Goal: Task Accomplishment & Management: Manage account settings

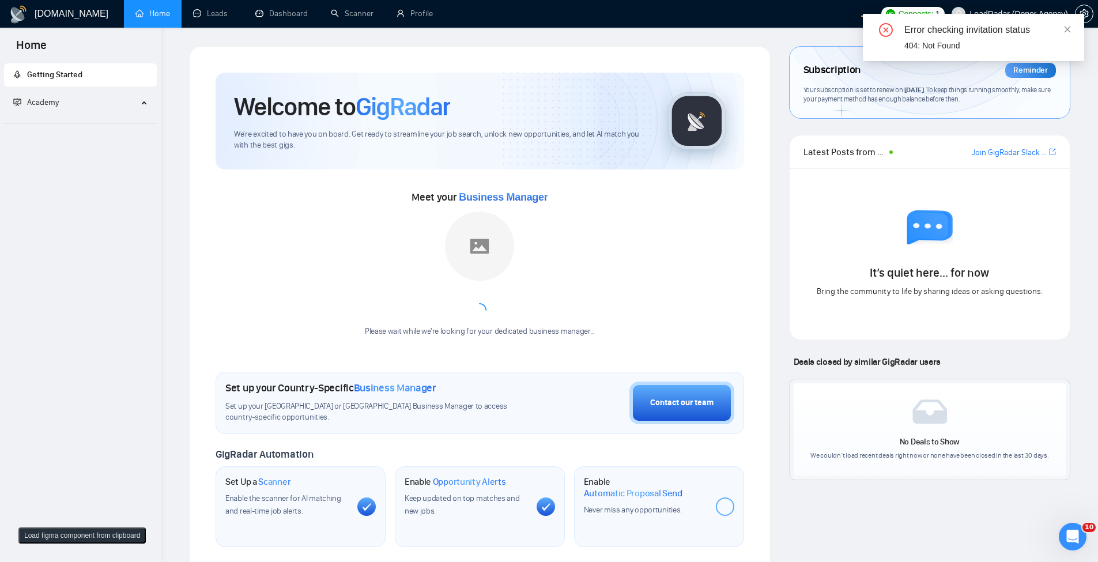
click at [1074, 25] on div "Error checking invitation status 404: Not Found" at bounding box center [973, 37] width 221 height 47
click at [1067, 37] on div "Error checking invitation status 404: Not Found" at bounding box center [974, 37] width 194 height 29
click at [1069, 27] on icon "close" at bounding box center [1068, 29] width 8 height 8
click at [424, 12] on link "Profile" at bounding box center [415, 14] width 36 height 10
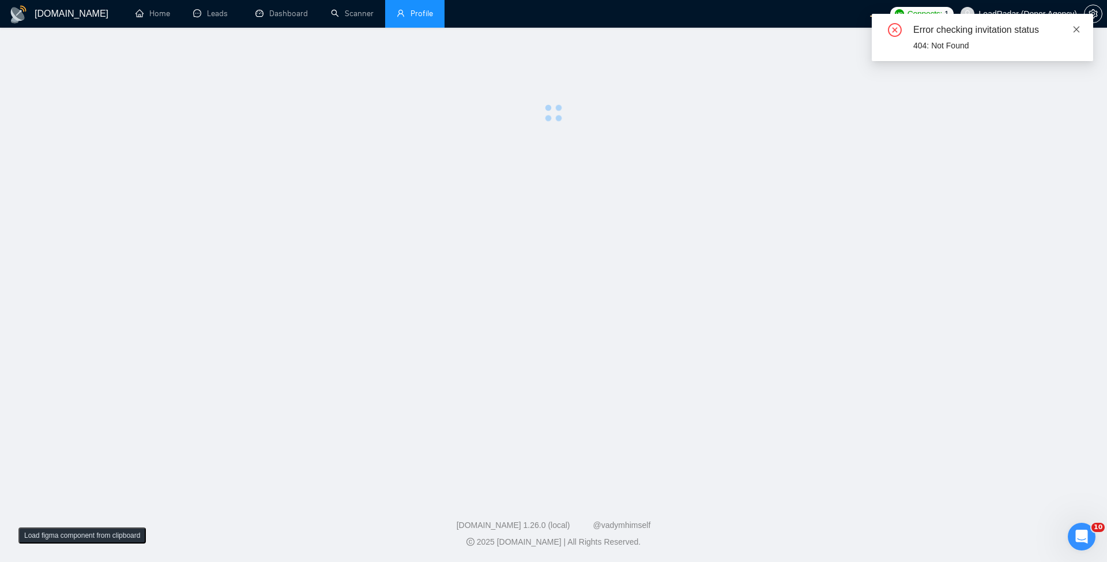
click at [1080, 25] on icon "close" at bounding box center [1076, 29] width 8 height 8
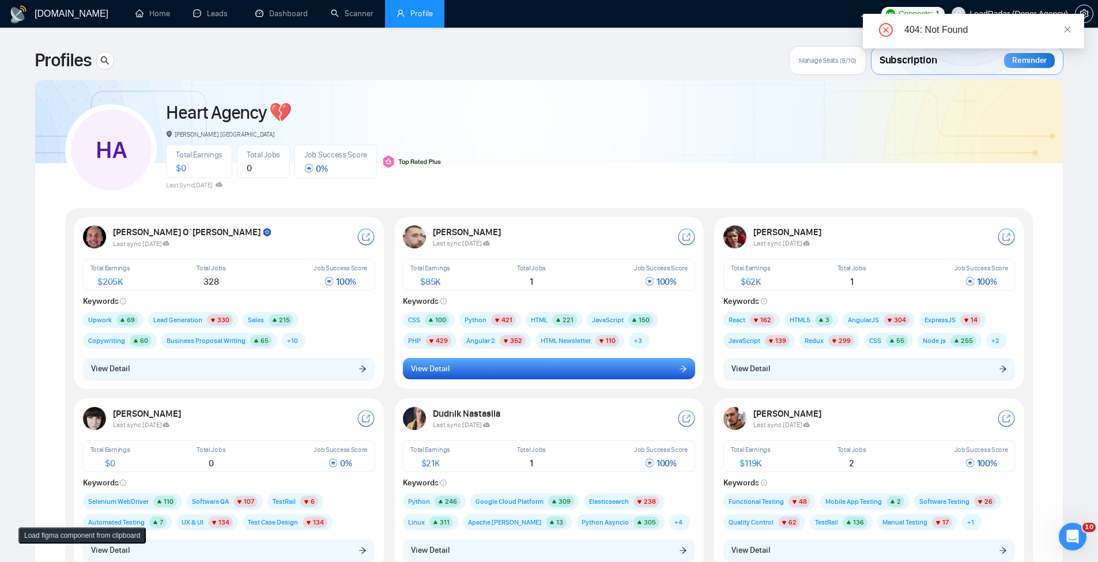
click at [503, 377] on button "View Detail" at bounding box center [549, 369] width 292 height 22
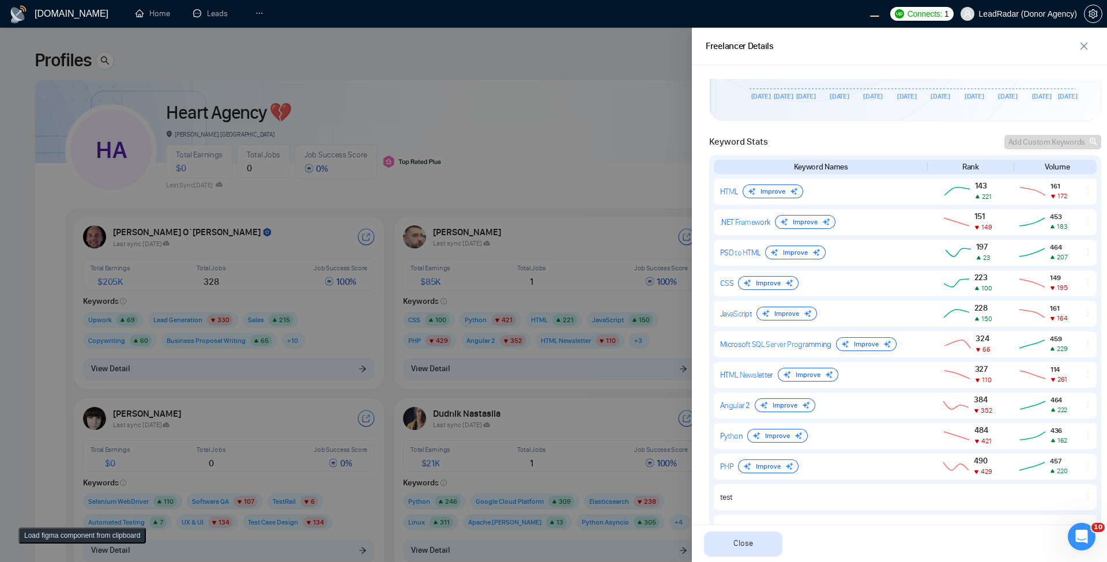
scroll to position [455, 0]
click at [474, 176] on div at bounding box center [553, 295] width 1107 height 534
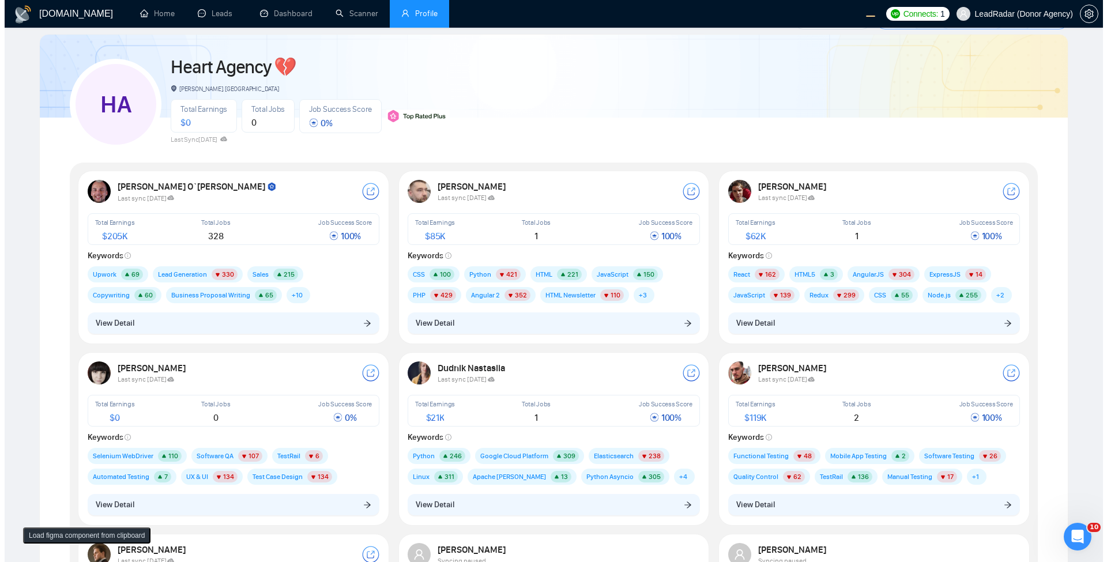
scroll to position [69, 0]
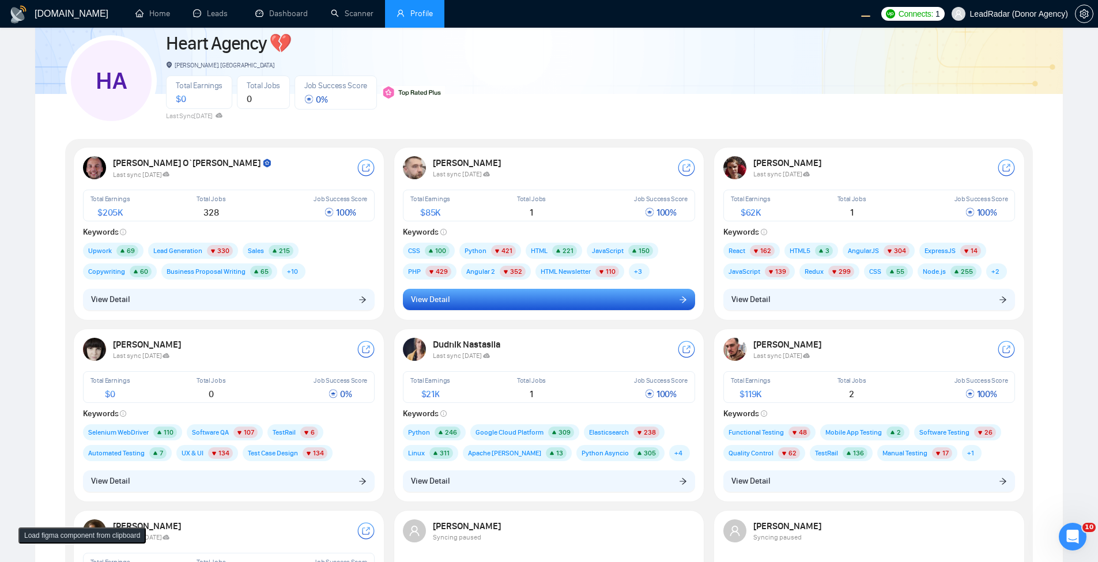
click at [567, 298] on button "View Detail" at bounding box center [549, 300] width 292 height 22
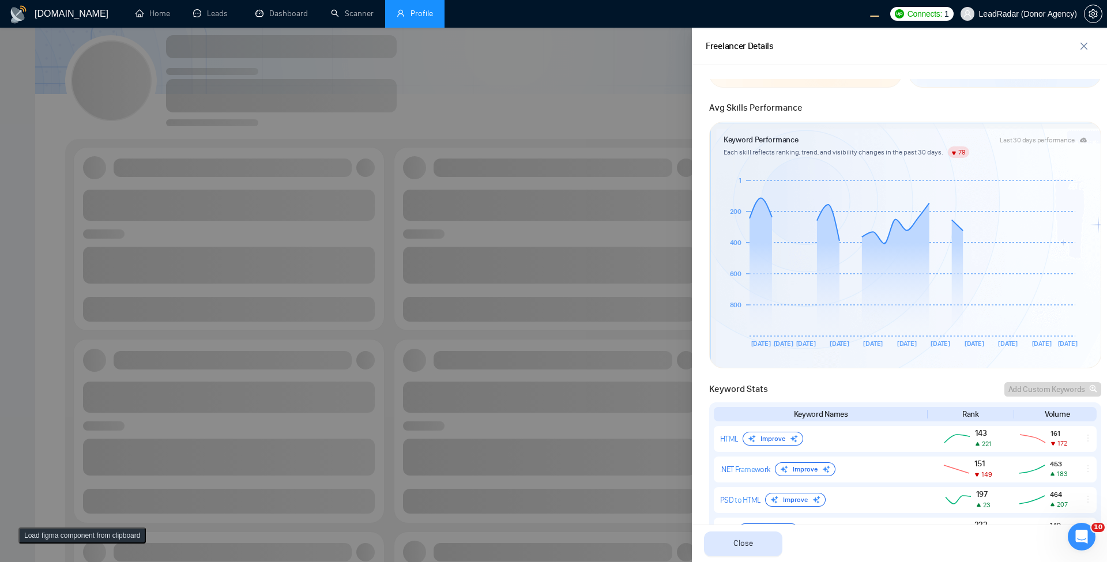
scroll to position [0, 0]
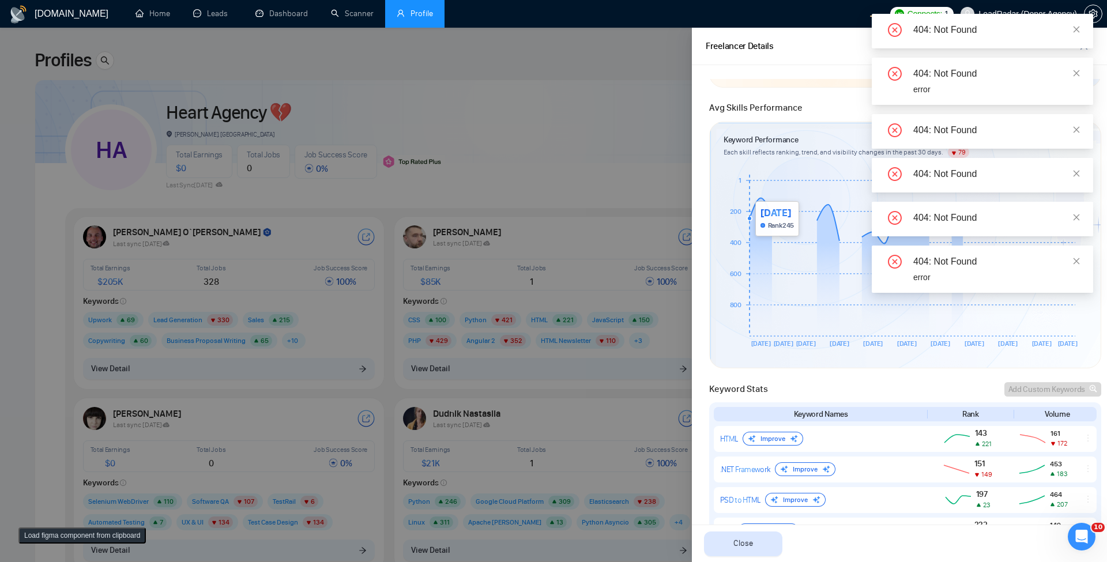
click at [588, 48] on div at bounding box center [553, 295] width 1107 height 534
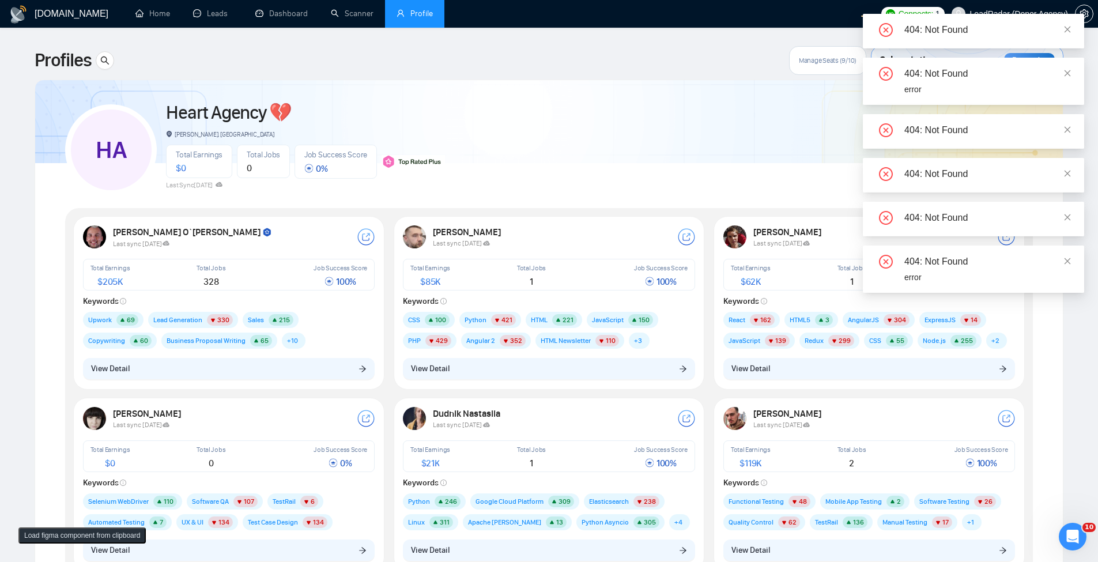
click at [502, 381] on div "Oleksandr Makarov Last sync 4 days ago Total Earnings $ 85K Total Jobs 1 Job Su…" at bounding box center [549, 303] width 306 height 168
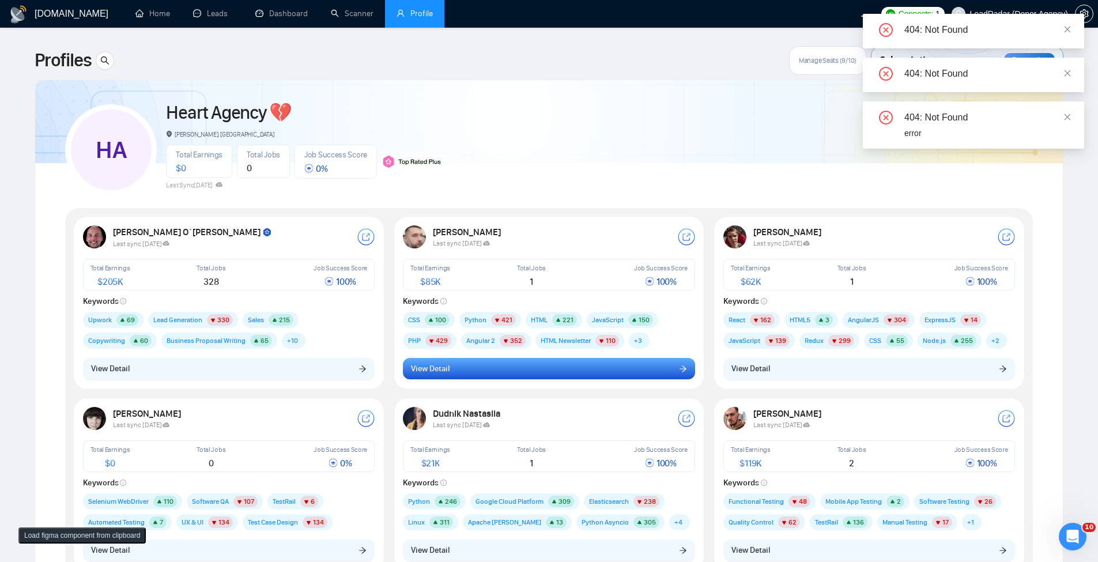
click at [508, 370] on button "View Detail" at bounding box center [549, 369] width 292 height 22
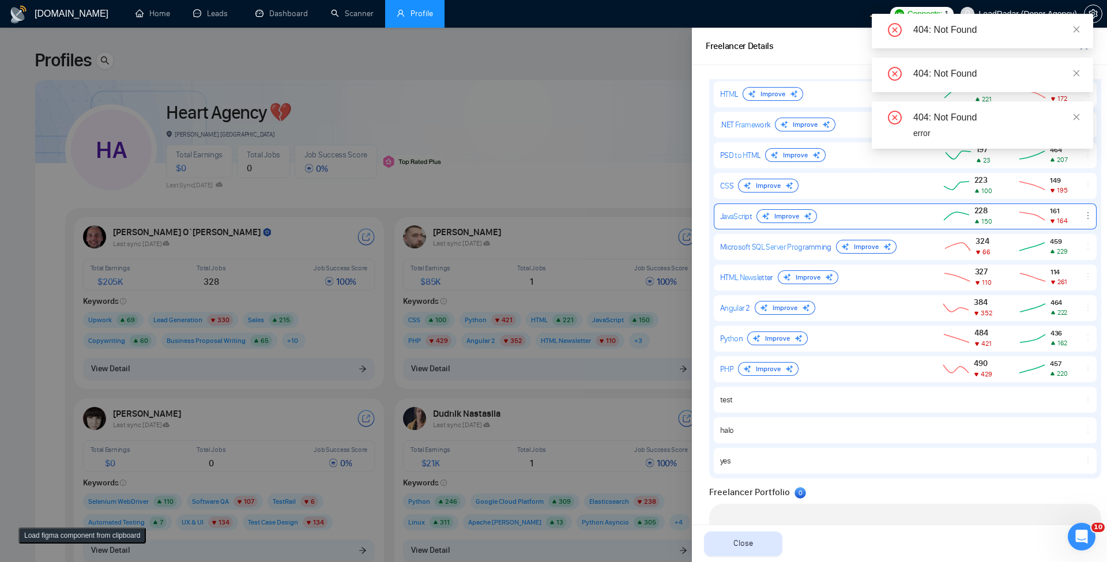
scroll to position [554, 0]
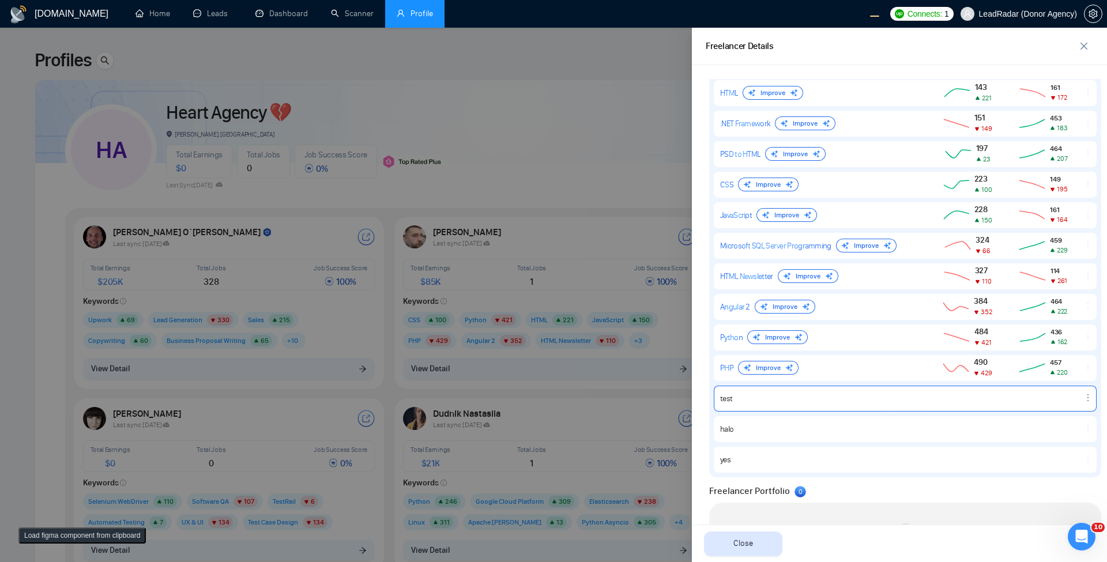
click at [1083, 398] on icon "ellipsis" at bounding box center [1087, 397] width 9 height 9
click at [975, 409] on div "test Delete" at bounding box center [905, 399] width 383 height 26
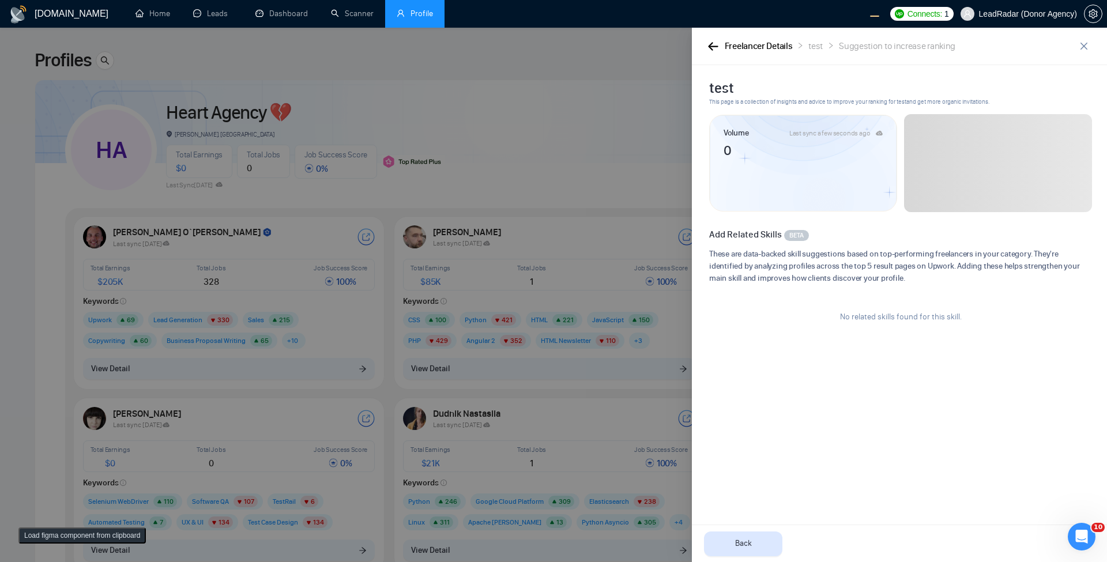
scroll to position [0, 0]
click at [728, 47] on div "Freelancer Details" at bounding box center [759, 46] width 68 height 14
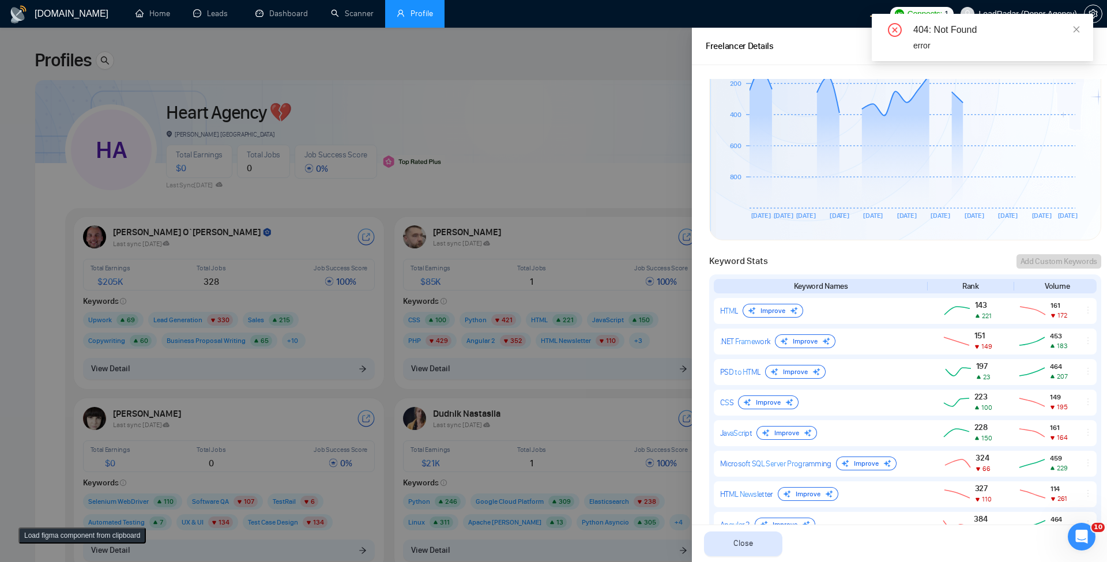
scroll to position [346, 0]
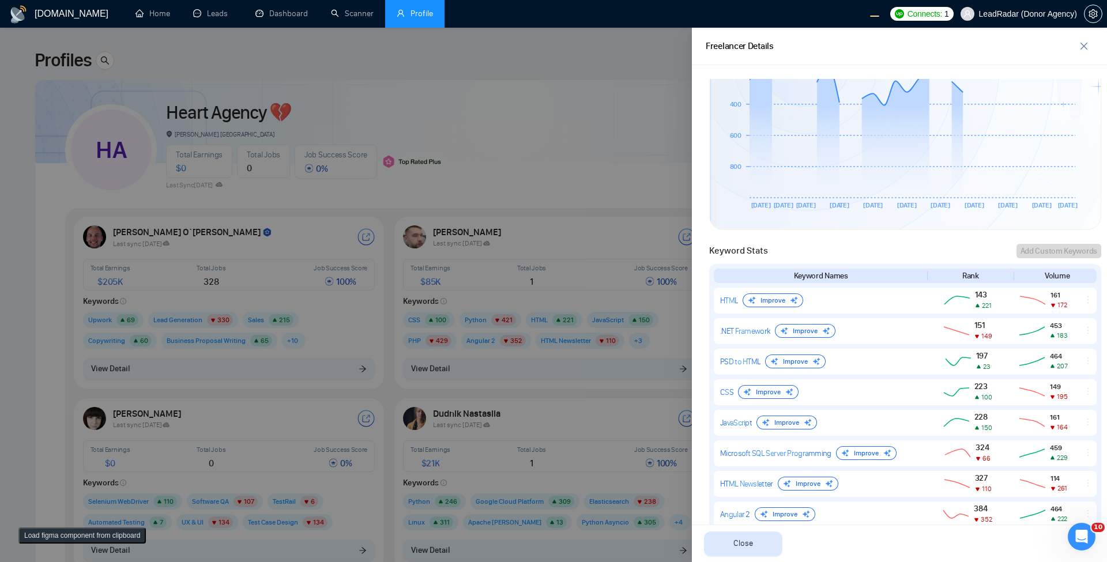
click at [604, 235] on div at bounding box center [553, 295] width 1107 height 534
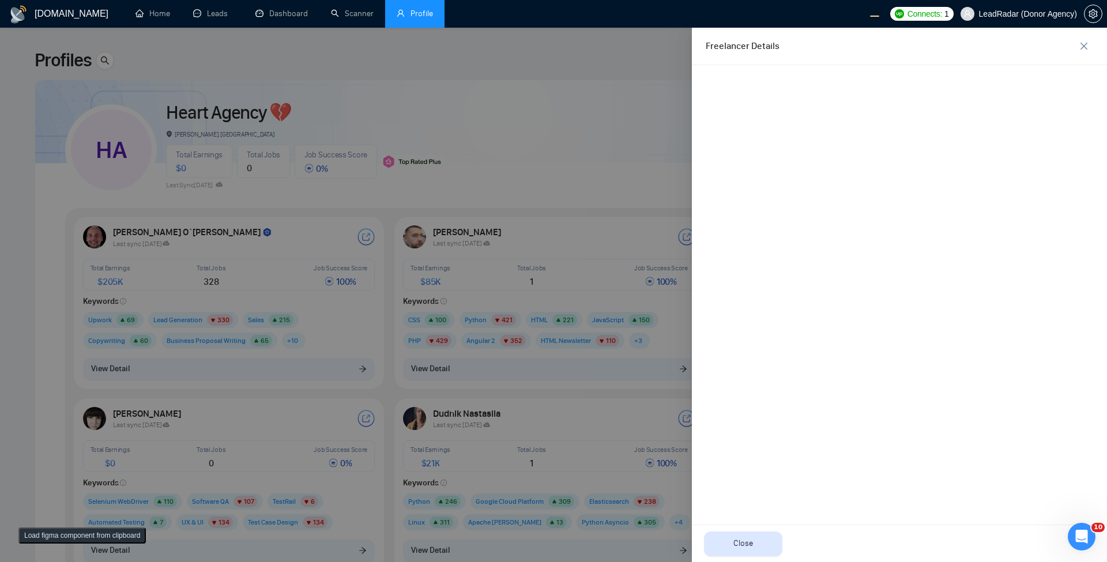
scroll to position [0, 0]
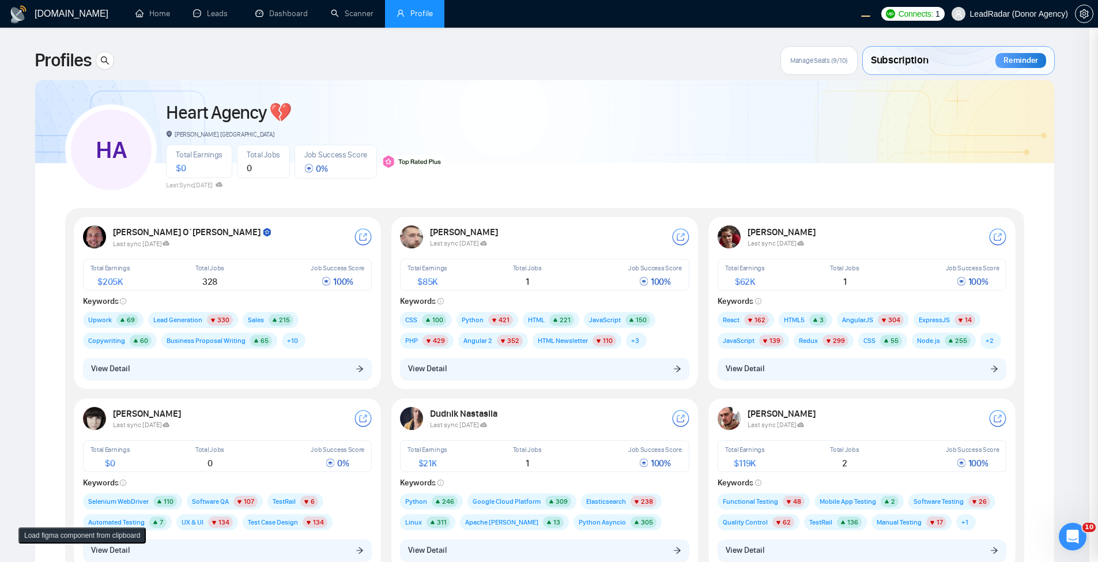
click at [522, 358] on button "View Detail" at bounding box center [544, 369] width 289 height 22
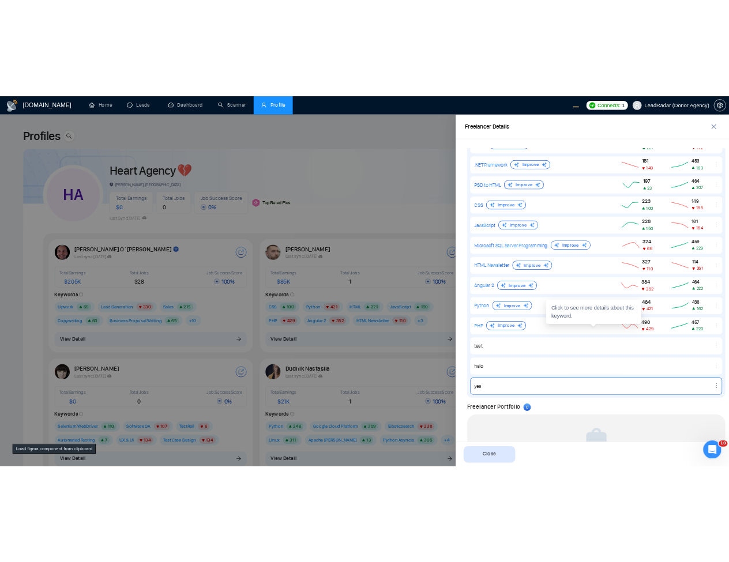
scroll to position [662, 0]
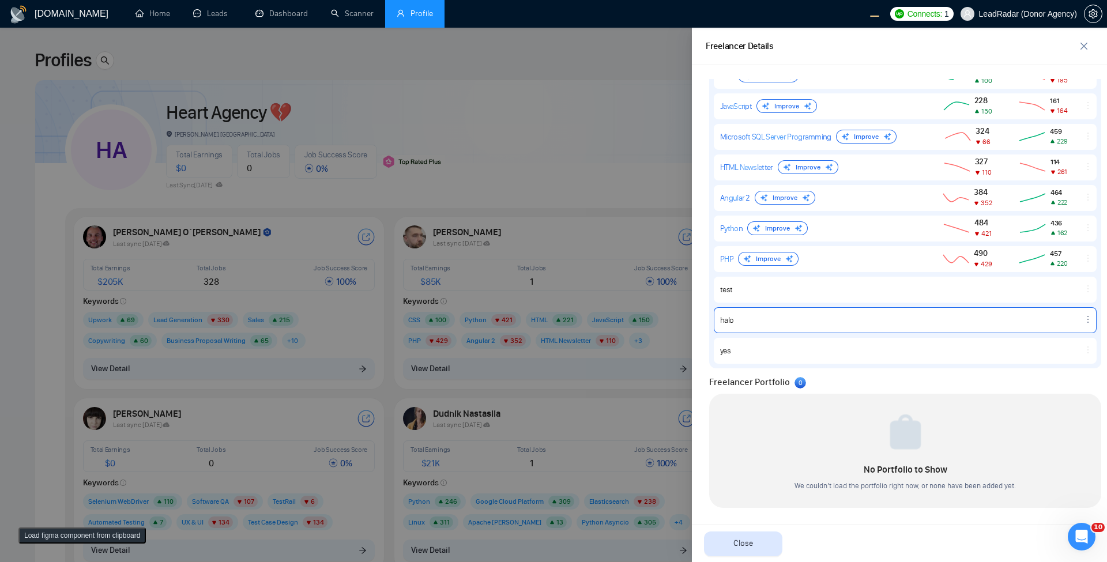
click at [1083, 320] on icon "ellipsis" at bounding box center [1087, 319] width 9 height 9
click at [1047, 302] on span "Delete" at bounding box center [1053, 302] width 20 height 11
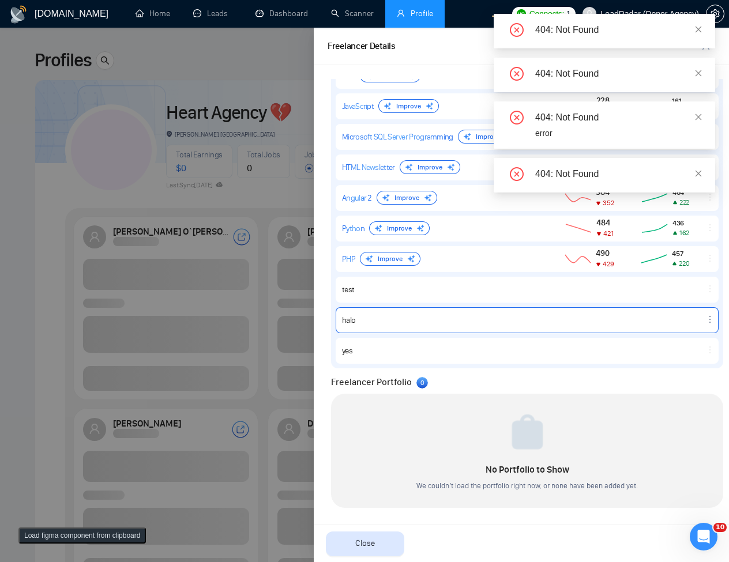
click at [191, 244] on div at bounding box center [364, 295] width 729 height 534
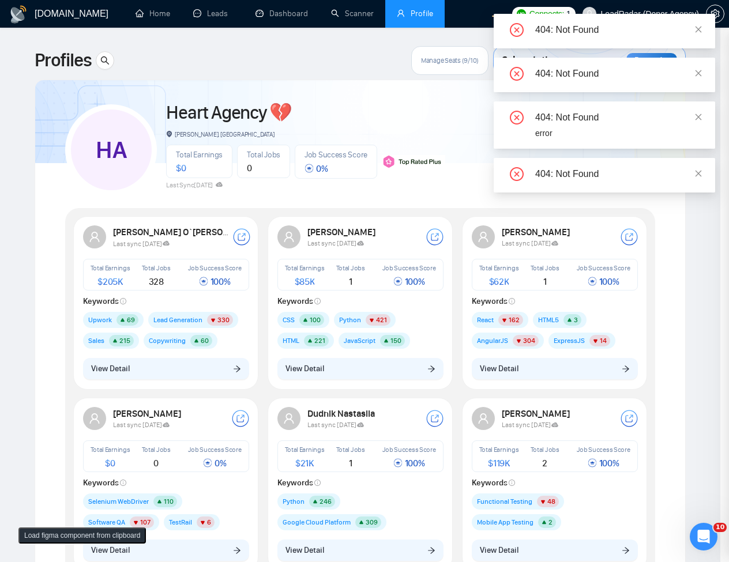
scroll to position [0, 0]
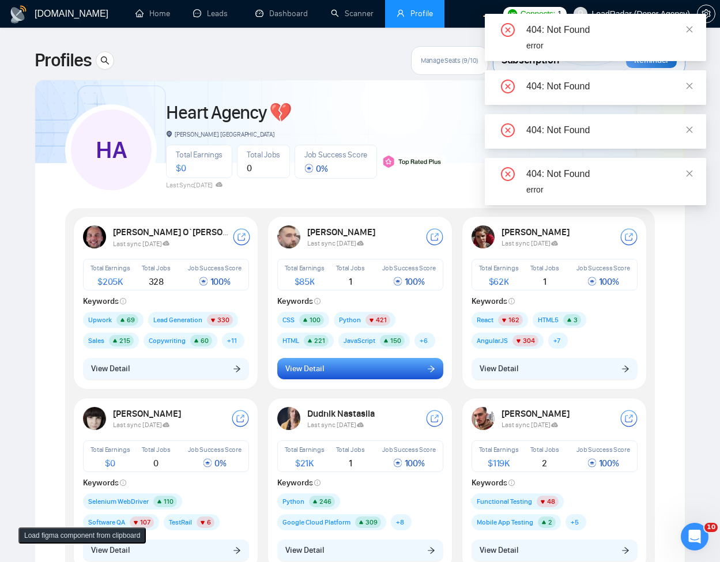
click at [308, 367] on span "View Detail" at bounding box center [304, 369] width 39 height 13
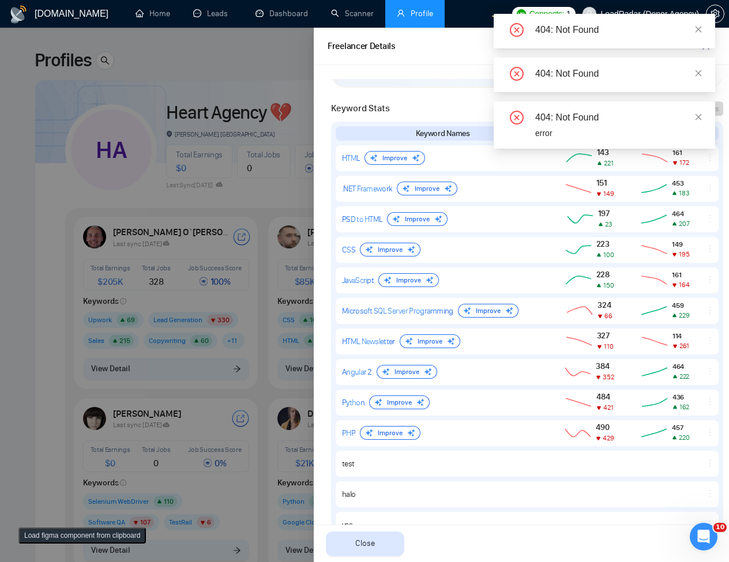
scroll to position [662, 0]
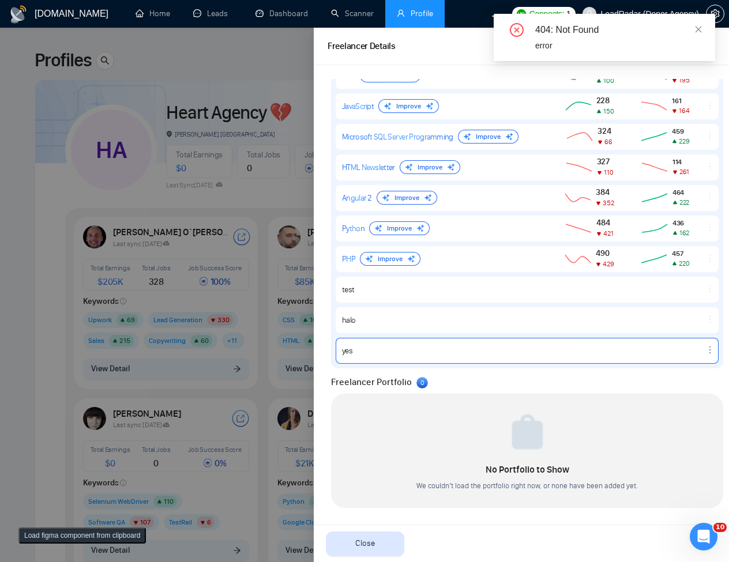
click at [702, 347] on div at bounding box center [710, 350] width 16 height 10
click at [692, 339] on button "Delete" at bounding box center [686, 333] width 49 height 13
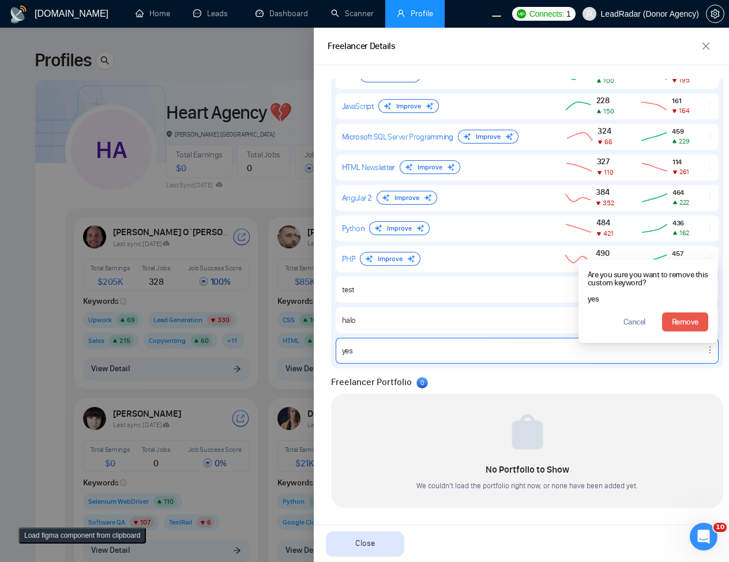
click at [61, 536] on button "Load figma component from clipboard" at bounding box center [81, 536] width 127 height 16
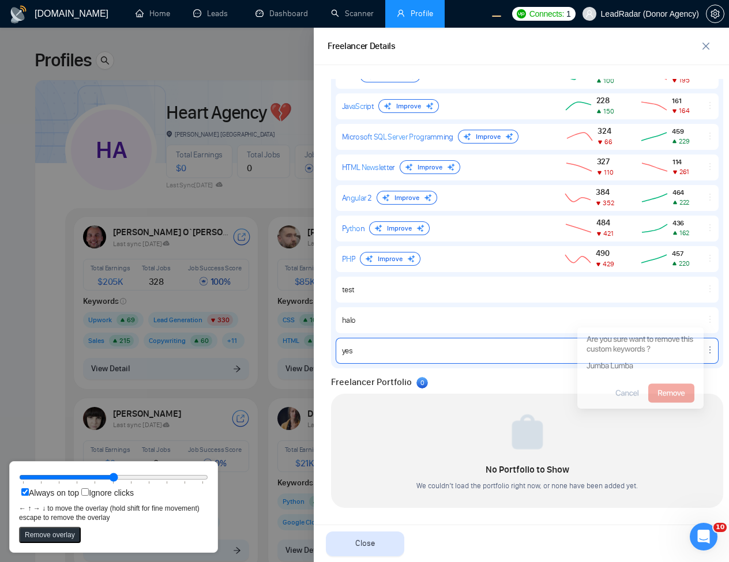
drag, startPoint x: 109, startPoint y: 77, endPoint x: 665, endPoint y: 383, distance: 634.6
click at [665, 384] on rect at bounding box center [671, 393] width 46 height 19
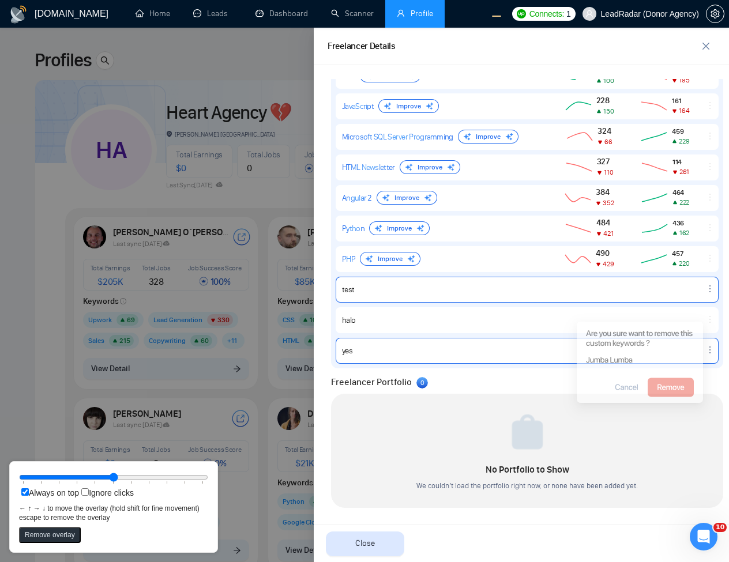
click at [705, 289] on icon "ellipsis" at bounding box center [709, 288] width 9 height 9
click at [687, 273] on button "Delete" at bounding box center [686, 272] width 49 height 13
drag, startPoint x: 133, startPoint y: 477, endPoint x: 229, endPoint y: 479, distance: 96.3
type input "100"
click at [208, 479] on input "range" at bounding box center [113, 477] width 189 height 13
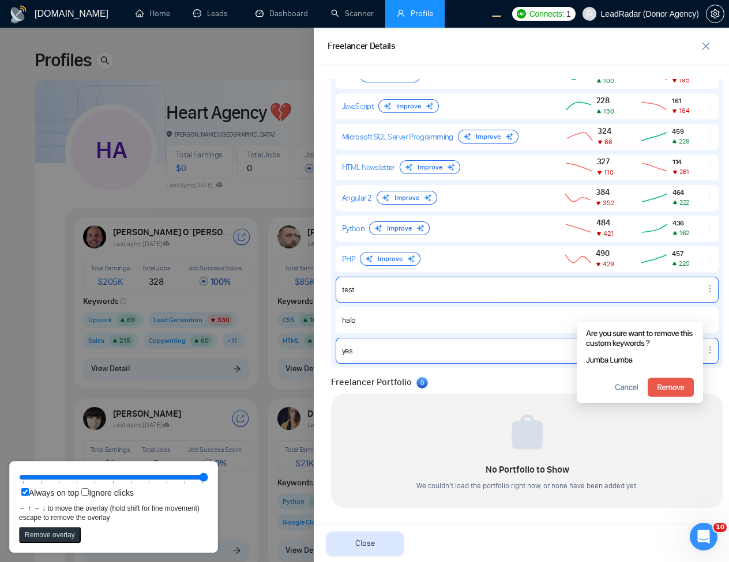
click at [705, 290] on icon "ellipsis" at bounding box center [709, 288] width 9 height 9
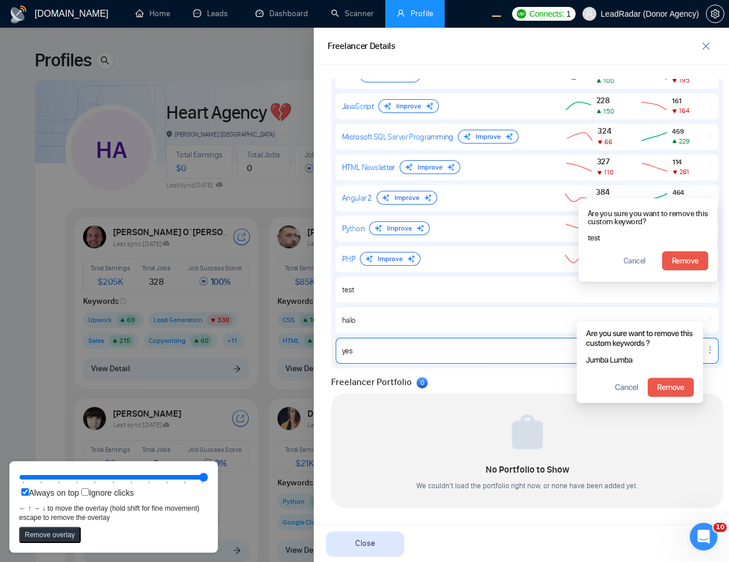
click at [688, 261] on span "Remove" at bounding box center [685, 261] width 27 height 13
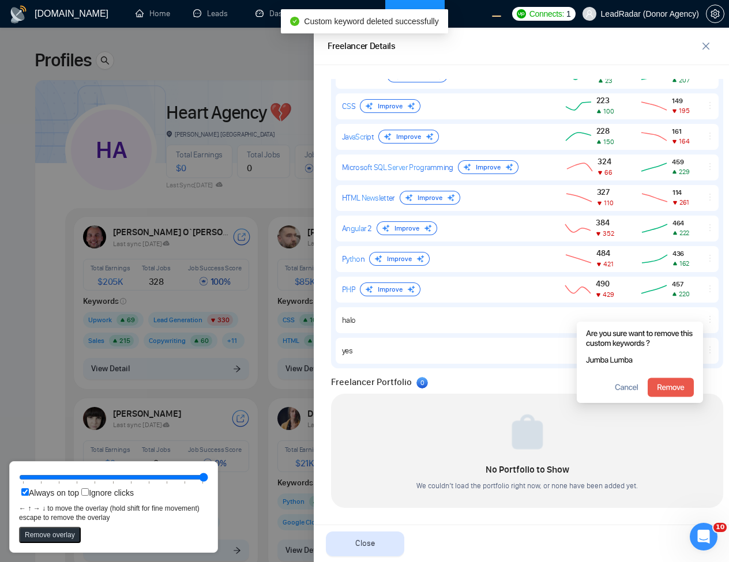
scroll to position [632, 0]
click at [633, 389] on rect at bounding box center [640, 387] width 126 height 31
drag, startPoint x: 633, startPoint y: 367, endPoint x: 464, endPoint y: 447, distance: 186.7
click at [577, 403] on icon at bounding box center [640, 362] width 126 height 81
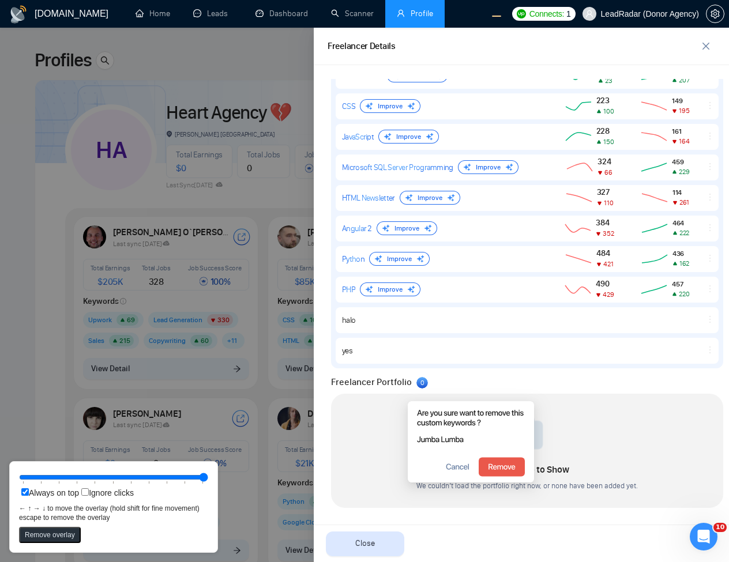
click at [21, 536] on button "Remove overlay" at bounding box center [50, 535] width 62 height 16
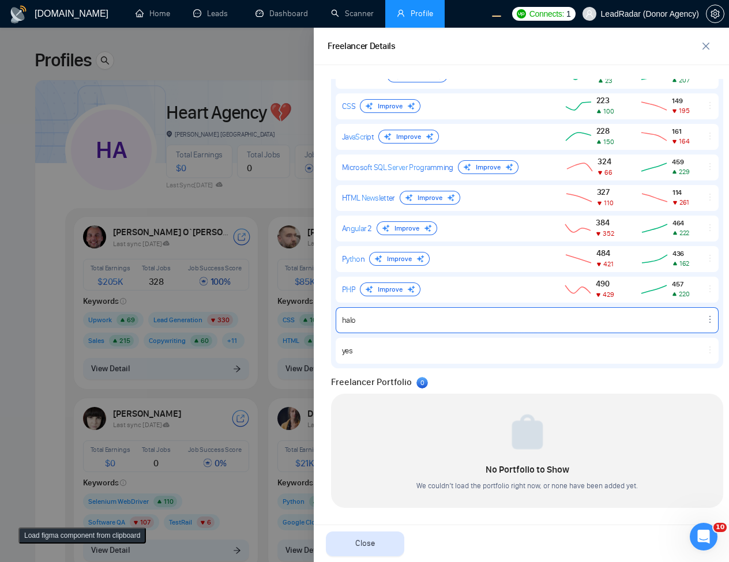
click at [705, 321] on icon "ellipsis" at bounding box center [709, 319] width 9 height 9
click at [687, 298] on button "Delete" at bounding box center [686, 302] width 49 height 13
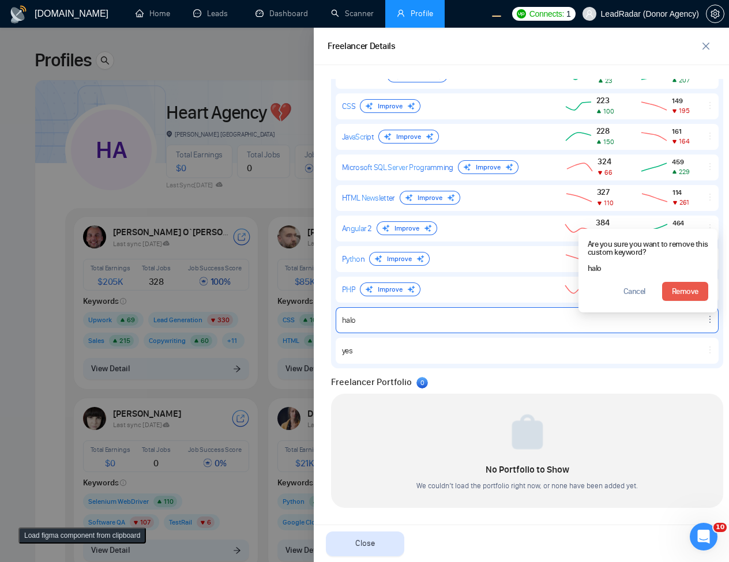
click at [688, 288] on span "Remove" at bounding box center [685, 291] width 27 height 13
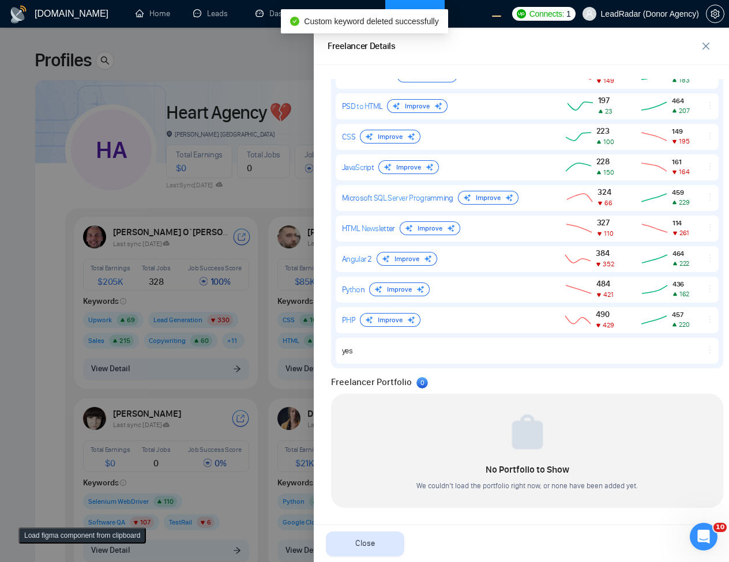
scroll to position [601, 0]
click at [705, 352] on icon "ellipsis" at bounding box center [709, 349] width 9 height 9
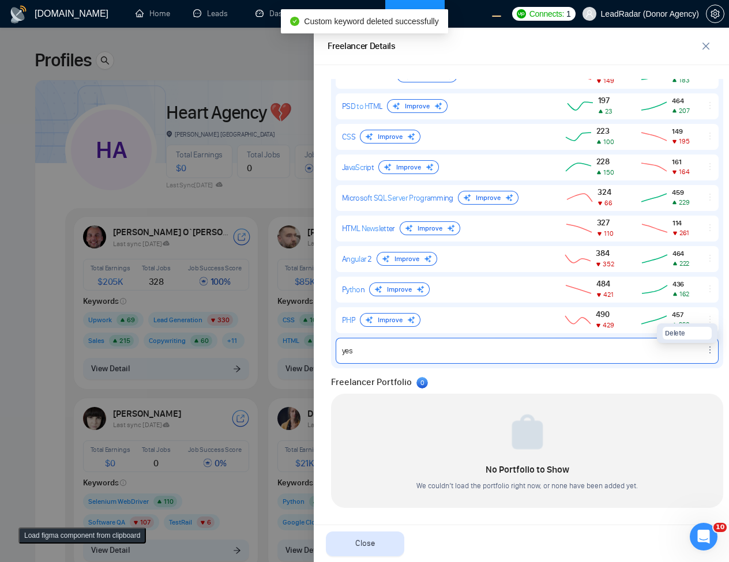
click at [689, 339] on button "Delete" at bounding box center [686, 333] width 49 height 13
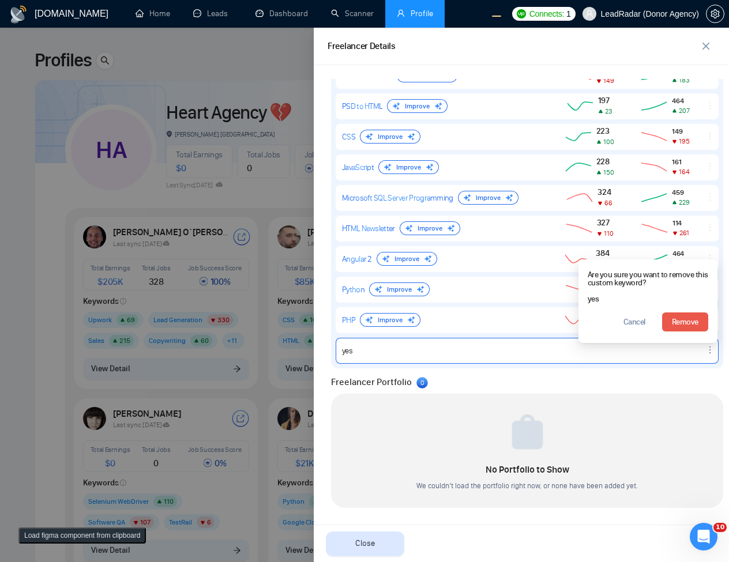
click at [689, 324] on span "Remove" at bounding box center [685, 322] width 27 height 13
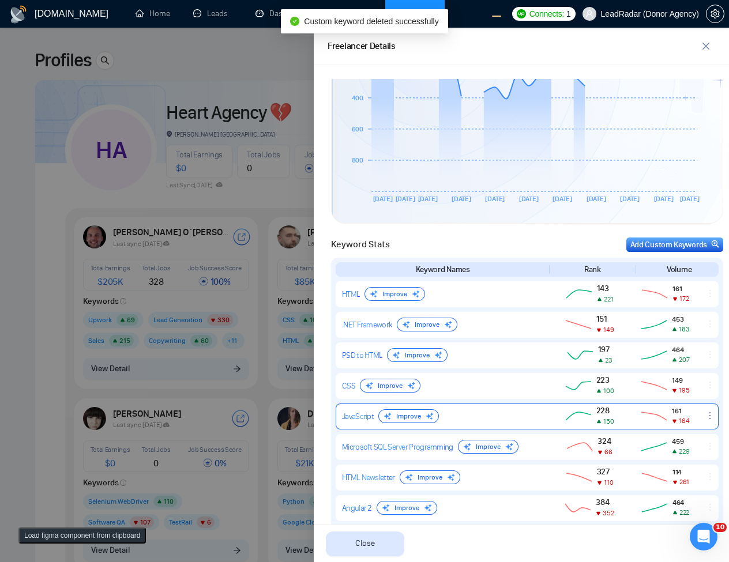
scroll to position [225, 0]
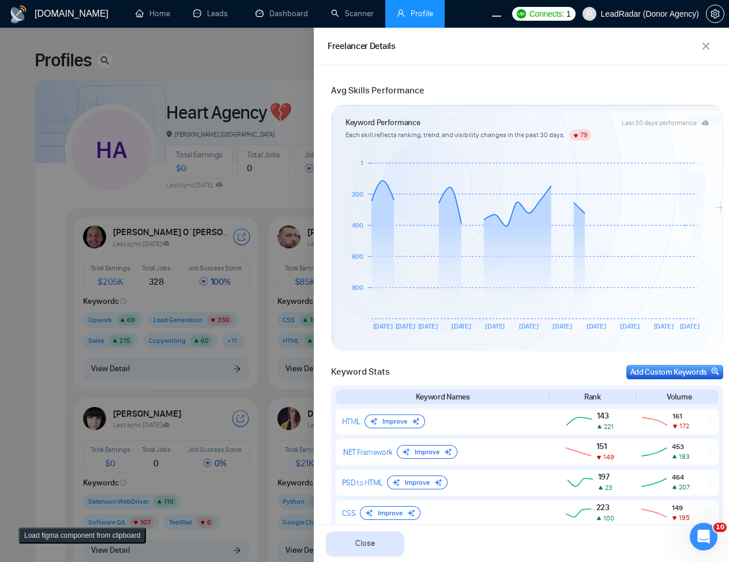
click at [204, 330] on div at bounding box center [364, 295] width 729 height 534
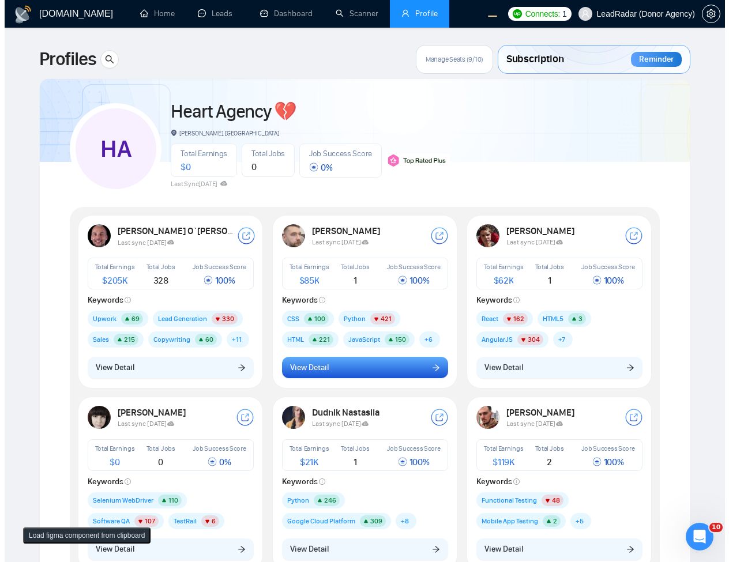
scroll to position [69, 0]
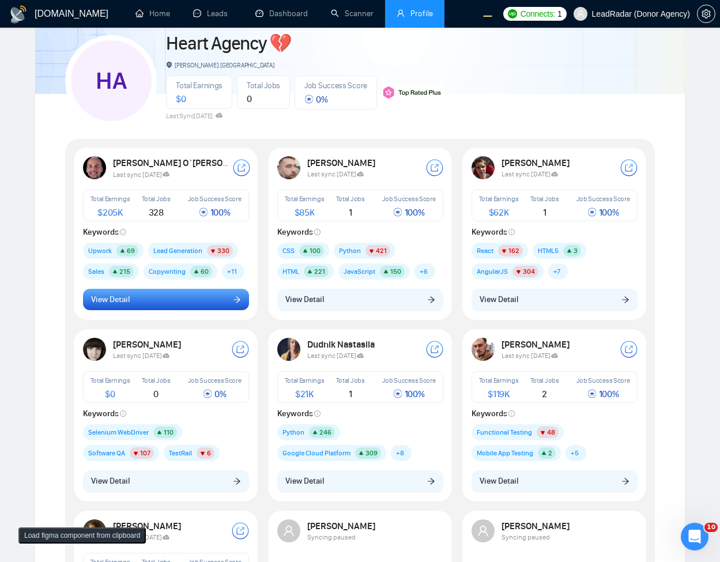
click at [152, 299] on button "View Detail" at bounding box center [166, 300] width 166 height 22
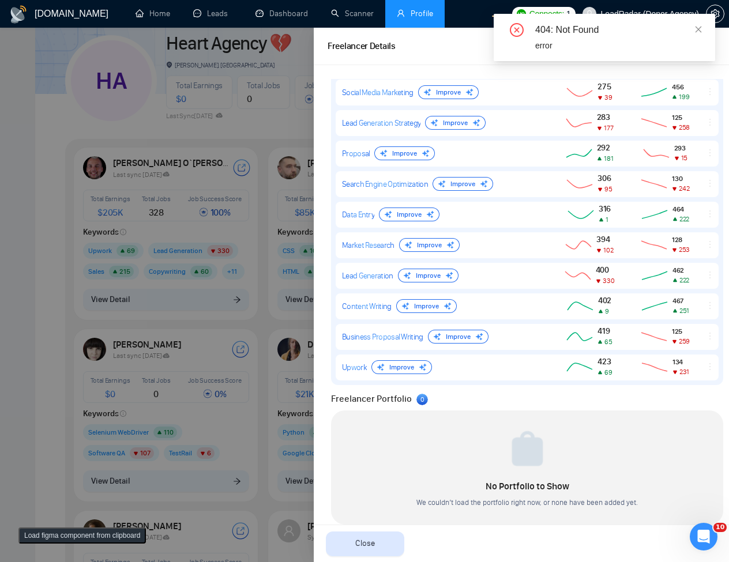
scroll to position [724, 0]
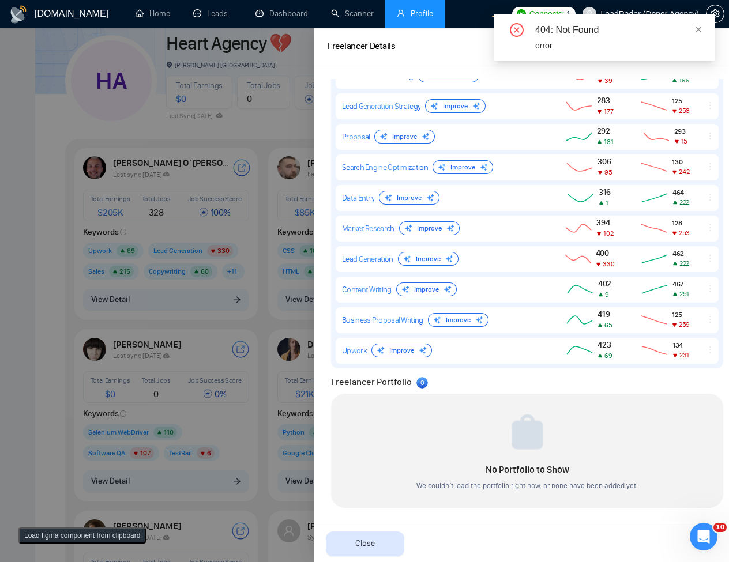
click at [103, 351] on div at bounding box center [364, 295] width 729 height 534
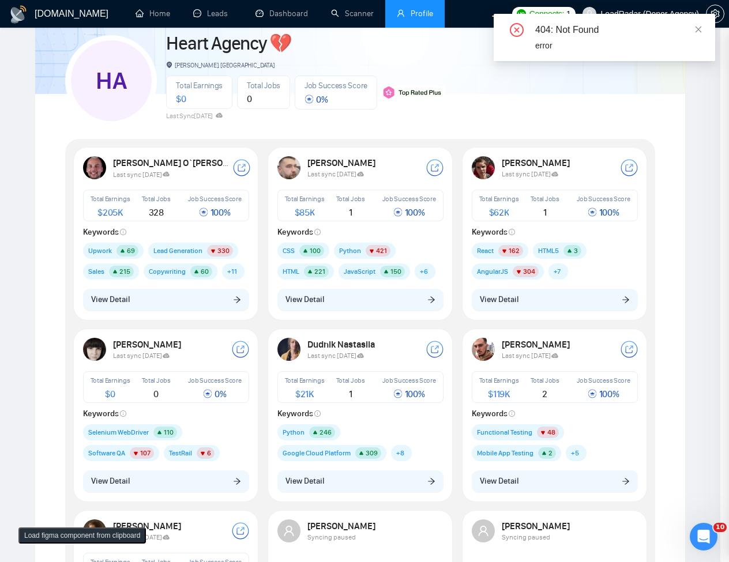
scroll to position [0, 0]
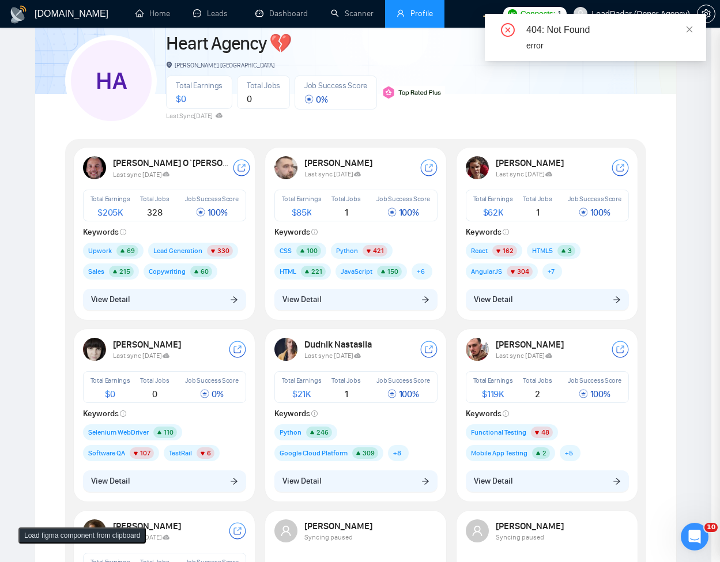
click at [133, 485] on button "View Detail" at bounding box center [164, 481] width 163 height 22
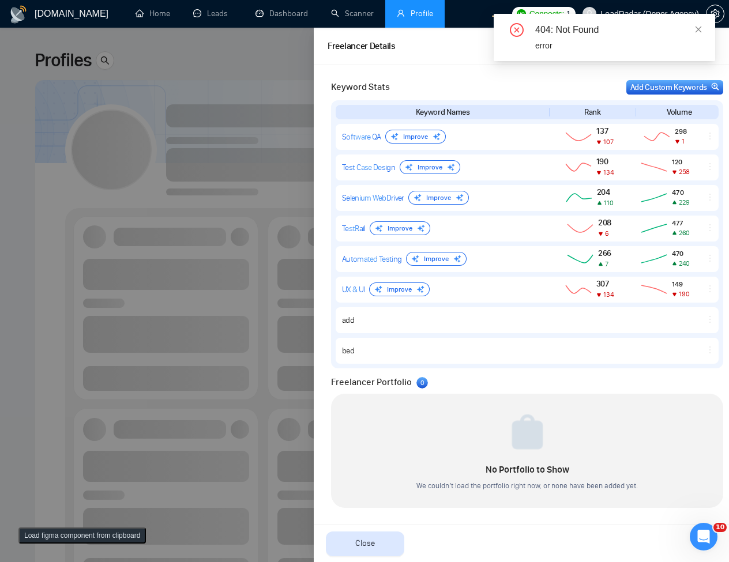
drag, startPoint x: 150, startPoint y: 303, endPoint x: 193, endPoint y: 389, distance: 96.7
click at [149, 303] on div at bounding box center [364, 295] width 729 height 534
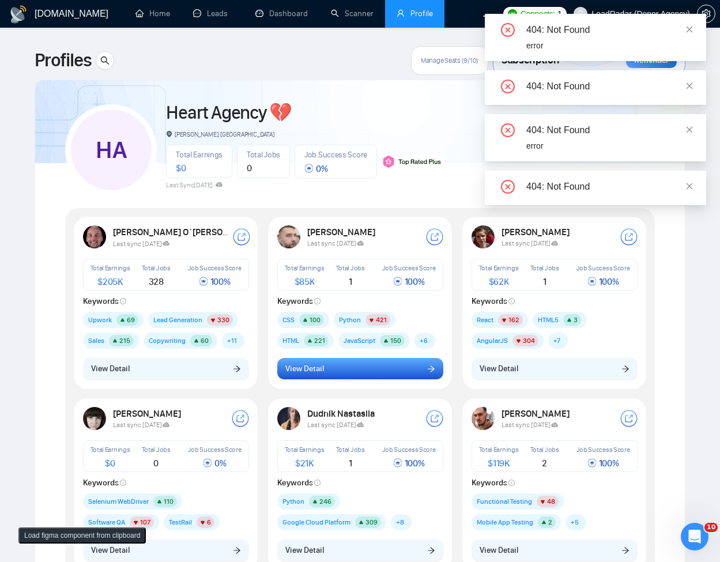
click at [305, 376] on button "View Detail" at bounding box center [360, 369] width 166 height 22
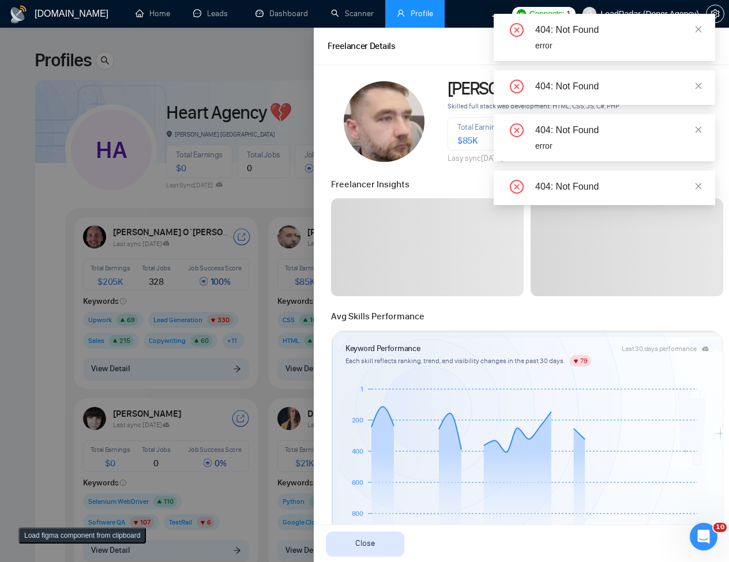
scroll to position [346, 0]
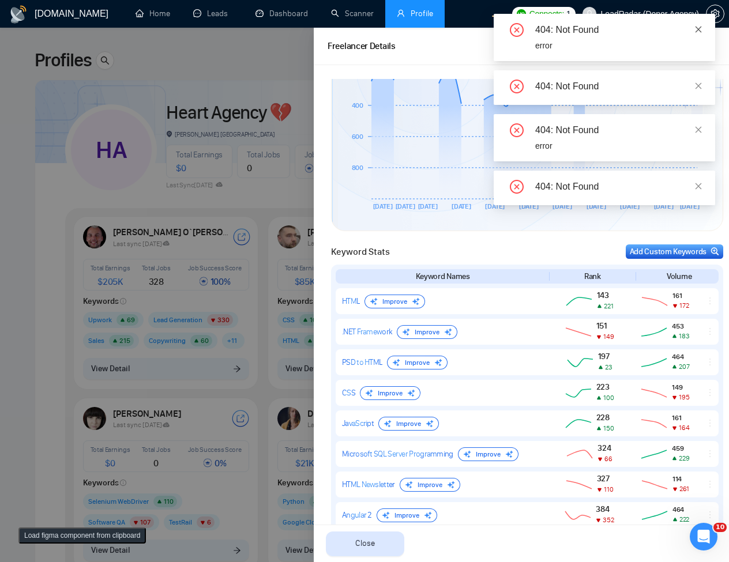
click at [699, 28] on icon "close" at bounding box center [698, 29] width 6 height 6
click at [699, 82] on icon "close" at bounding box center [698, 85] width 6 height 6
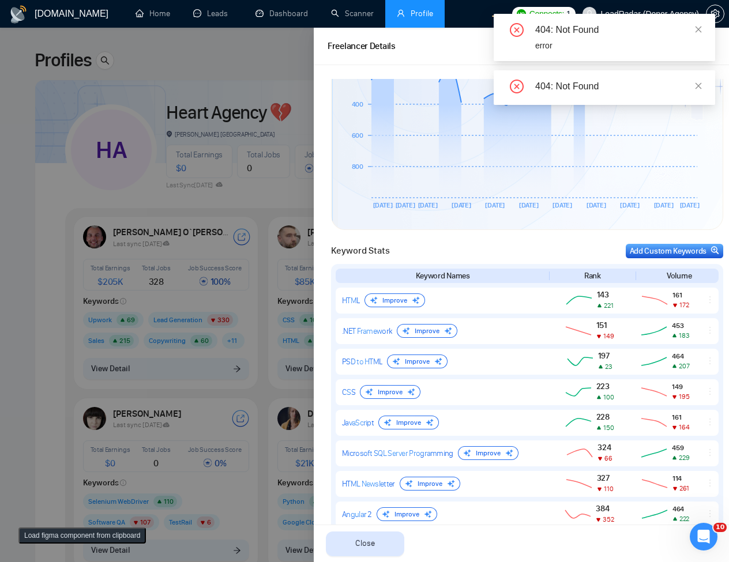
scroll to position [345, 0]
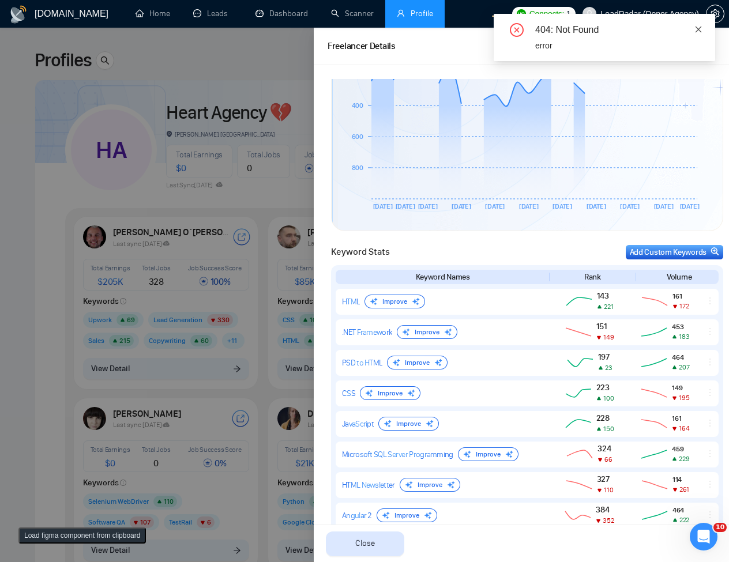
click at [697, 27] on icon "close" at bounding box center [698, 29] width 6 height 6
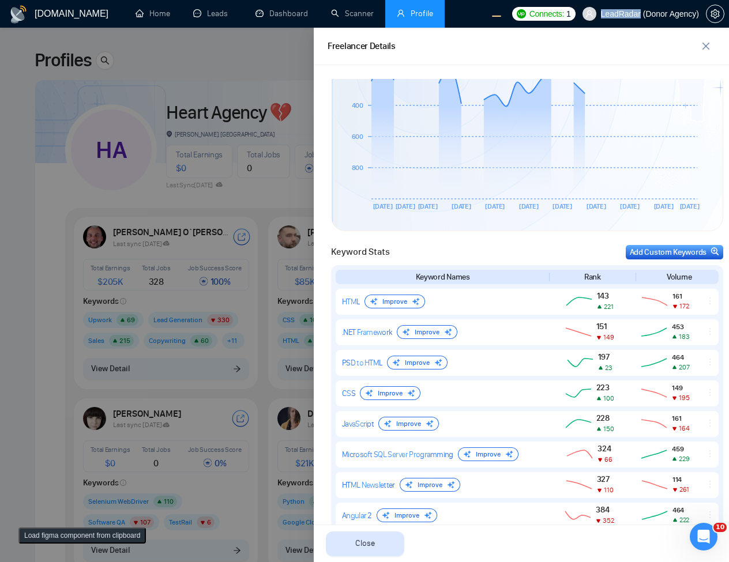
click at [696, 27] on span "LeadRadar (Donor Agency)" at bounding box center [640, 13] width 130 height 37
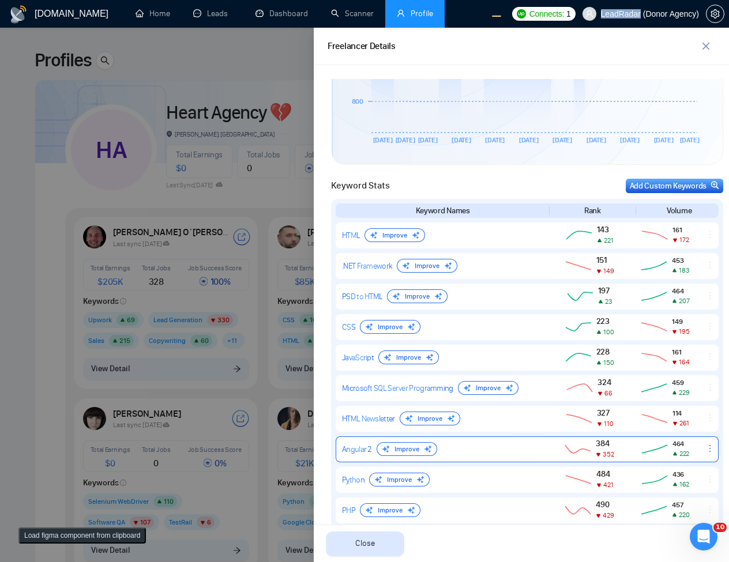
scroll to position [571, 0]
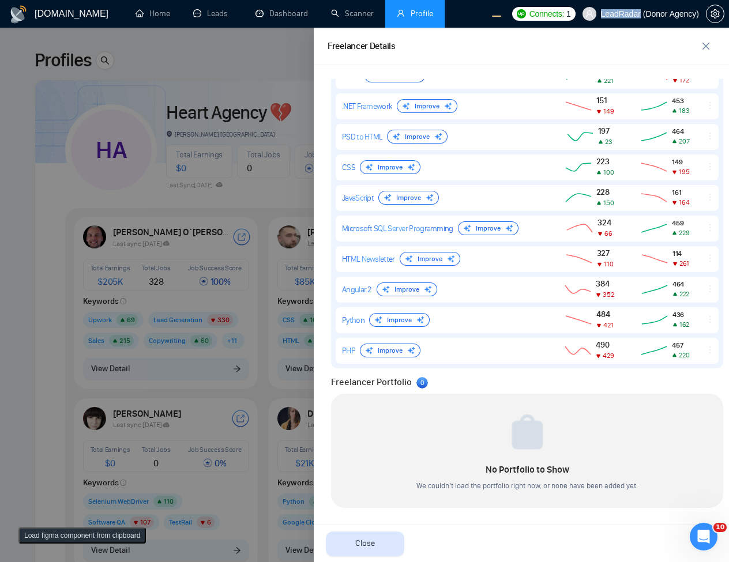
click at [182, 365] on div at bounding box center [364, 295] width 729 height 534
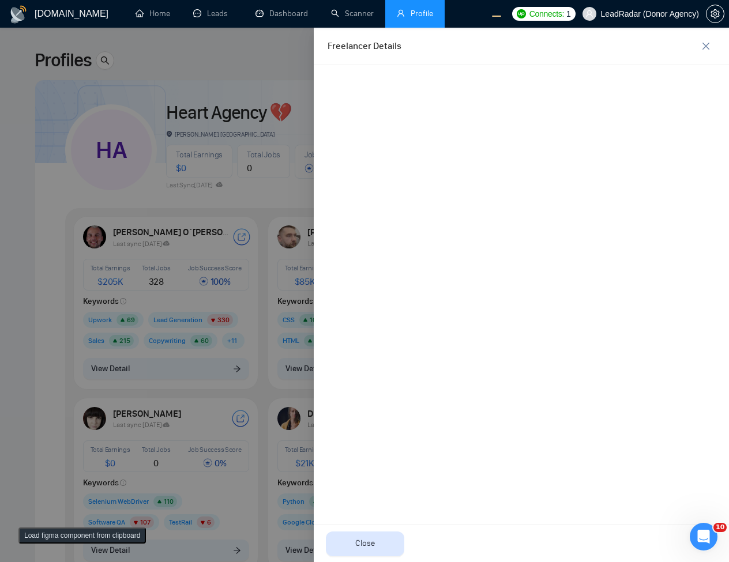
scroll to position [0, 0]
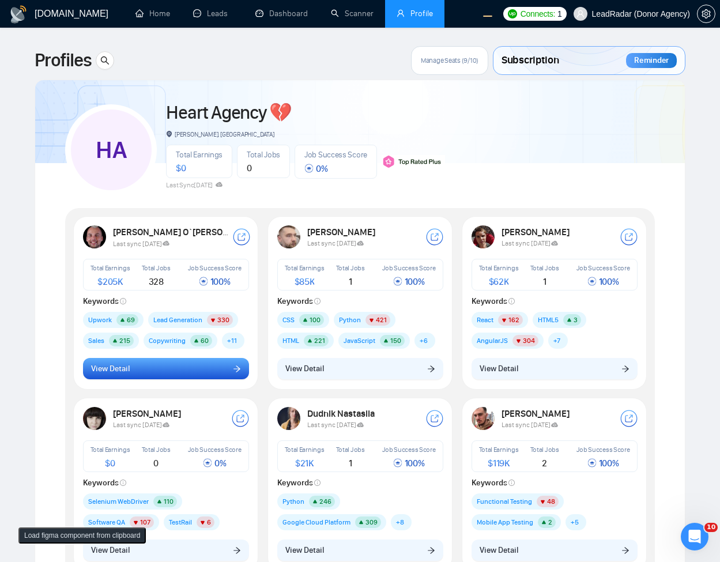
click at [215, 368] on button "View Detail" at bounding box center [166, 369] width 166 height 22
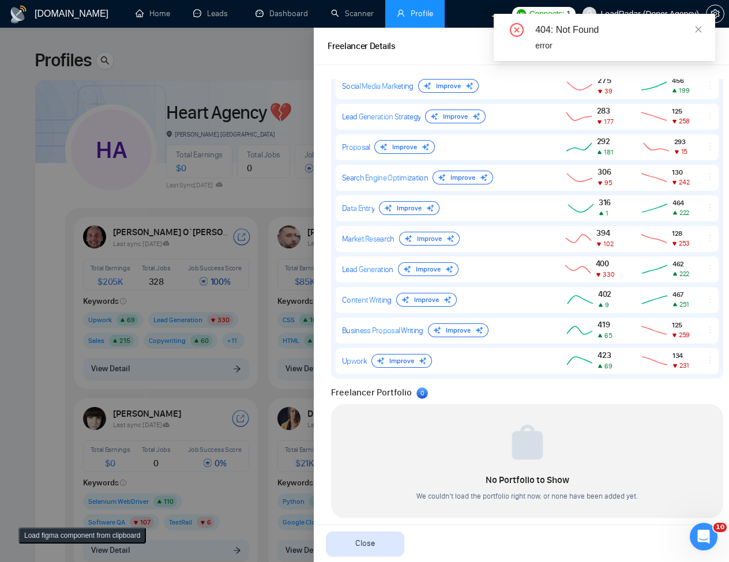
scroll to position [724, 0]
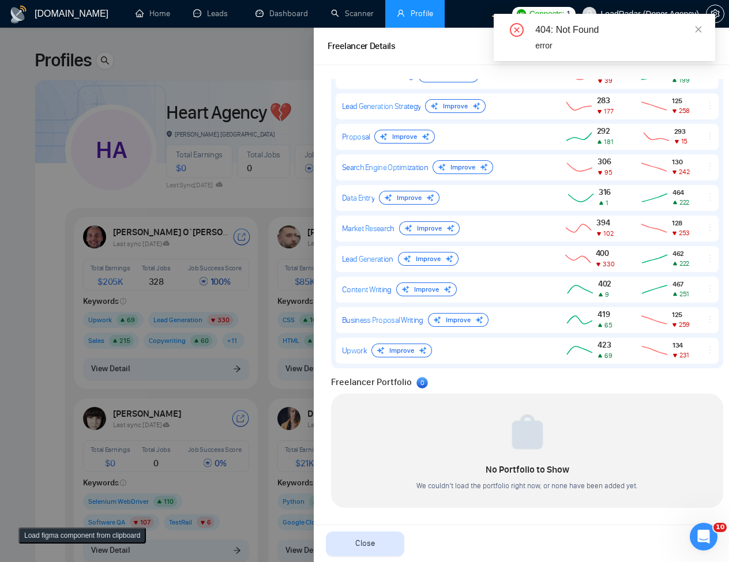
click at [225, 364] on div at bounding box center [364, 295] width 729 height 534
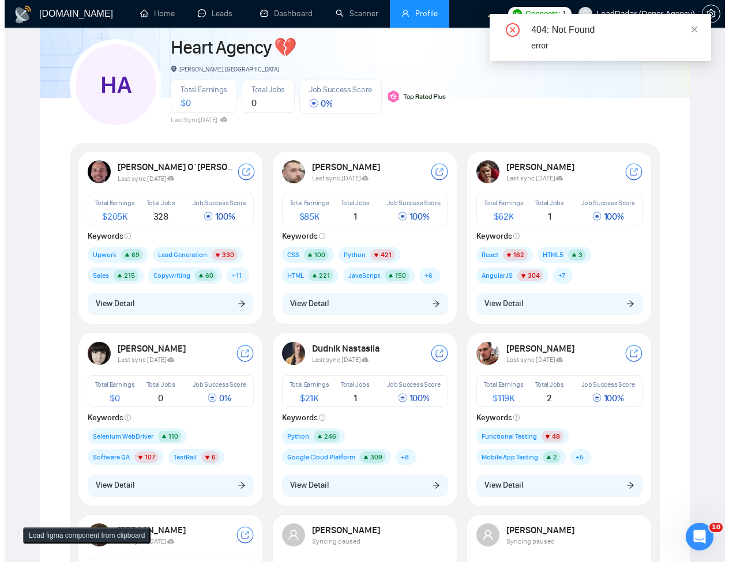
scroll to position [138, 0]
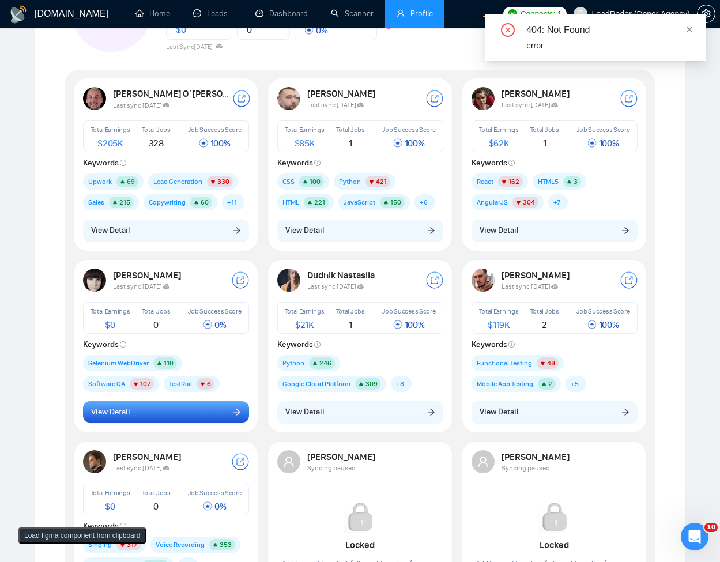
click at [204, 416] on button "View Detail" at bounding box center [166, 412] width 166 height 22
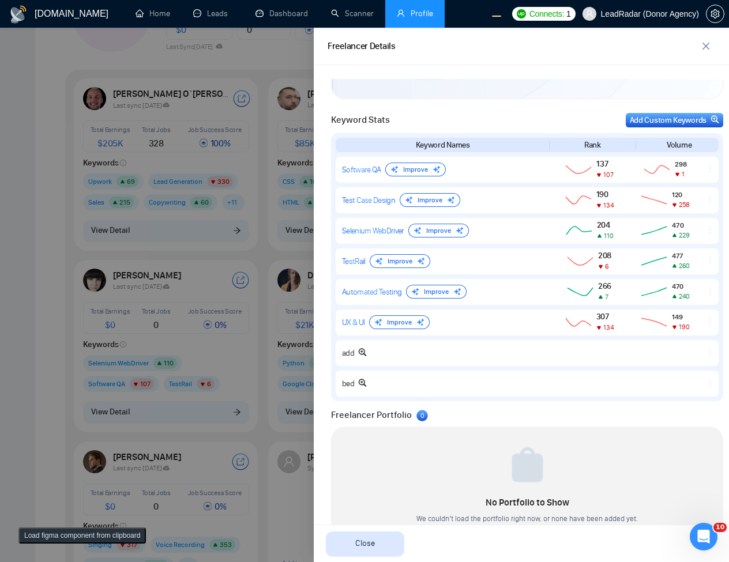
scroll to position [510, 0]
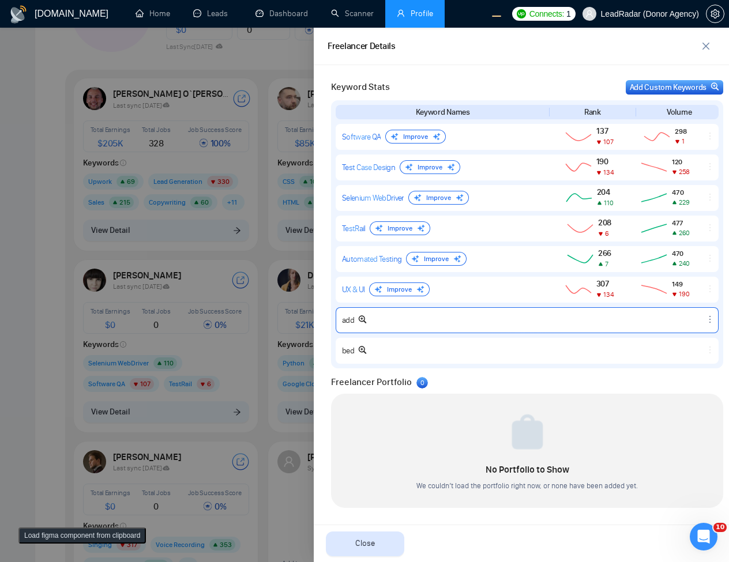
click at [588, 324] on icon at bounding box center [586, 320] width 31 height 14
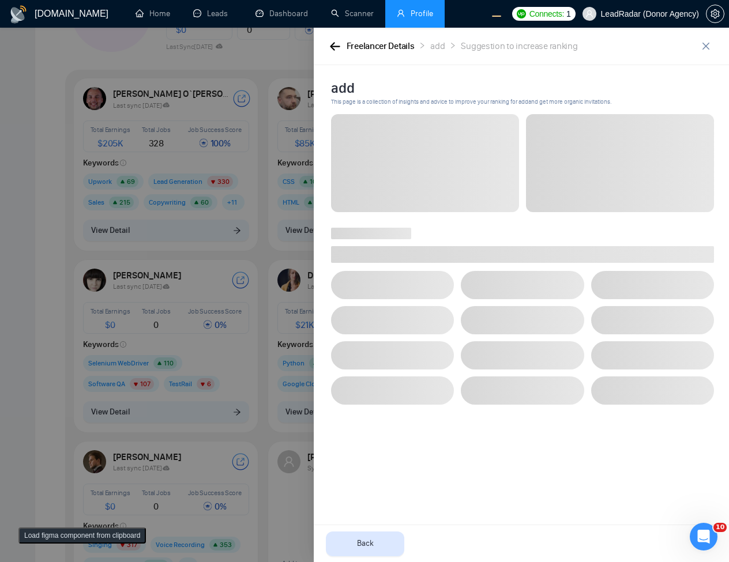
scroll to position [0, 0]
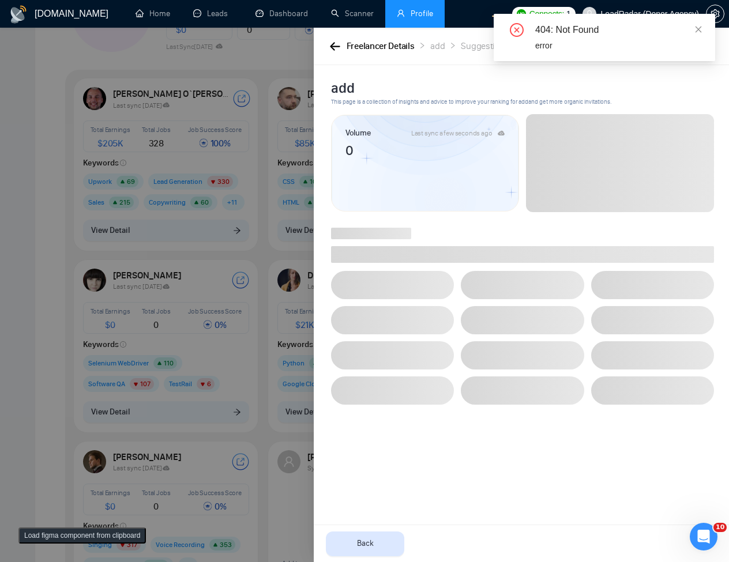
click at [341, 49] on div "Freelancer Details add Suggestion to increase ranking" at bounding box center [511, 46] width 369 height 14
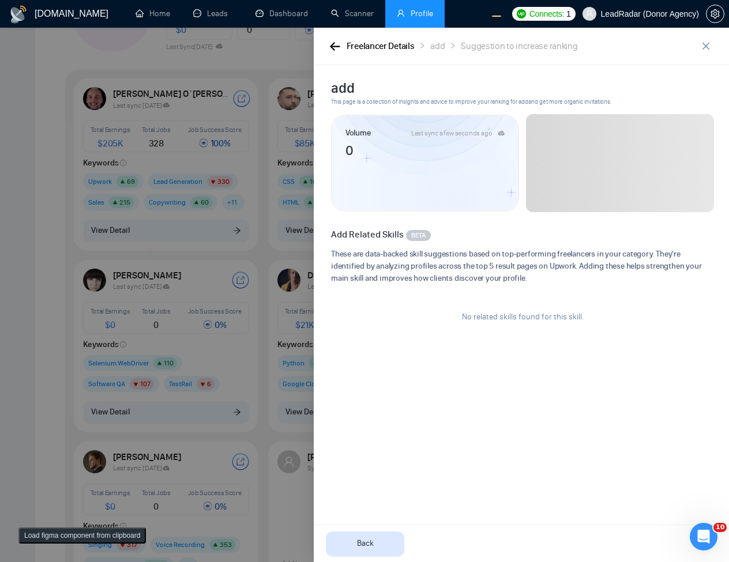
click at [161, 253] on div at bounding box center [364, 295] width 729 height 534
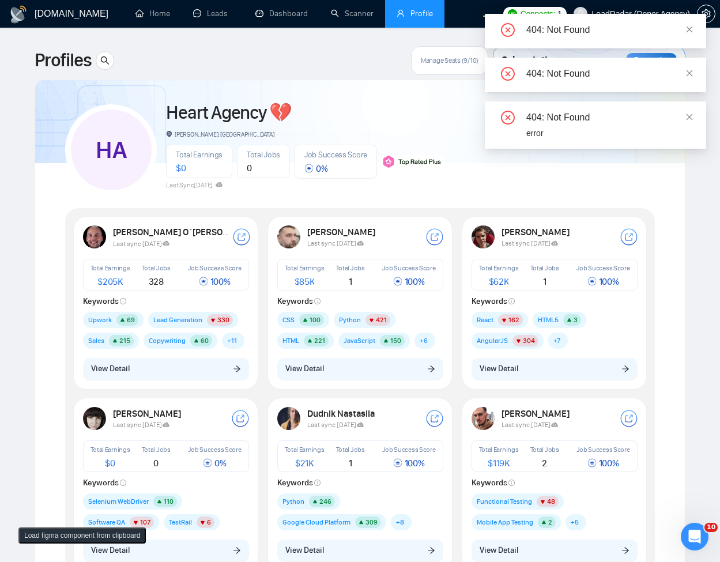
click at [282, 169] on div "Total Jobs 0" at bounding box center [263, 161] width 53 height 33
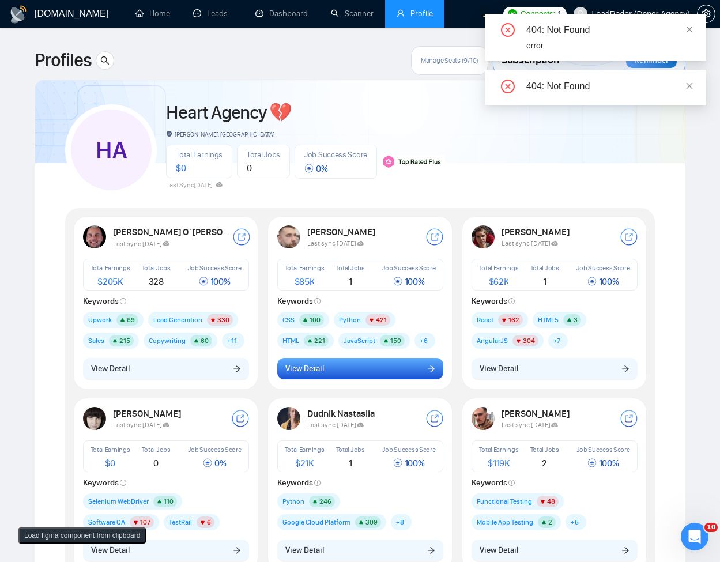
click at [310, 378] on button "View Detail" at bounding box center [360, 369] width 166 height 22
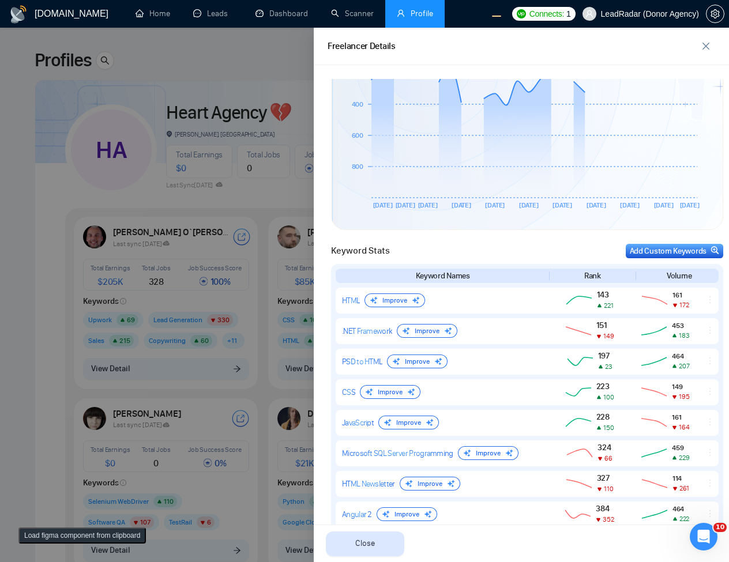
scroll to position [571, 0]
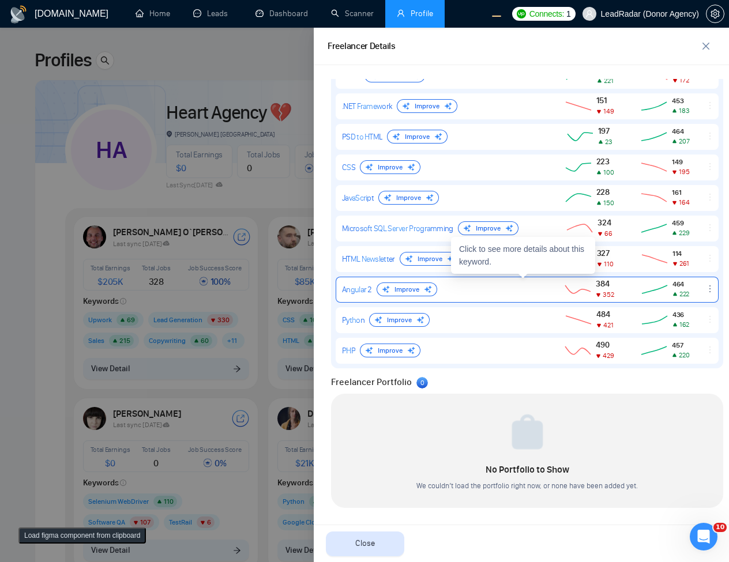
click at [491, 285] on div "Angular 2 Improve" at bounding box center [441, 290] width 199 height 14
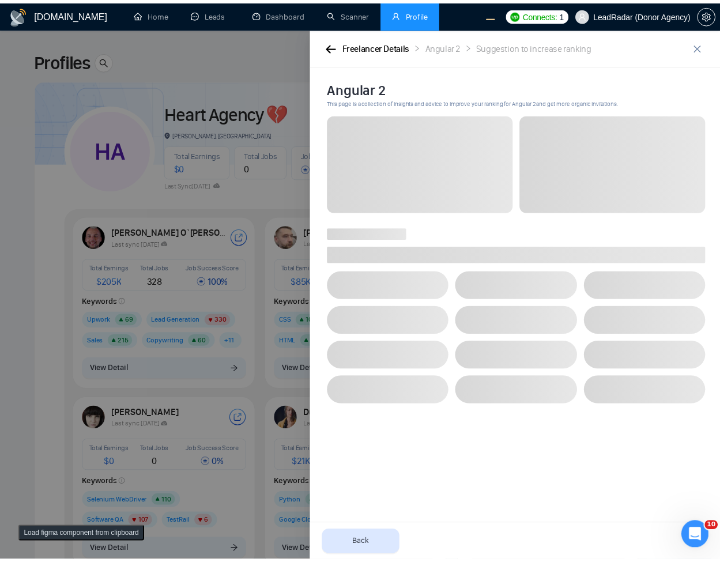
scroll to position [0, 0]
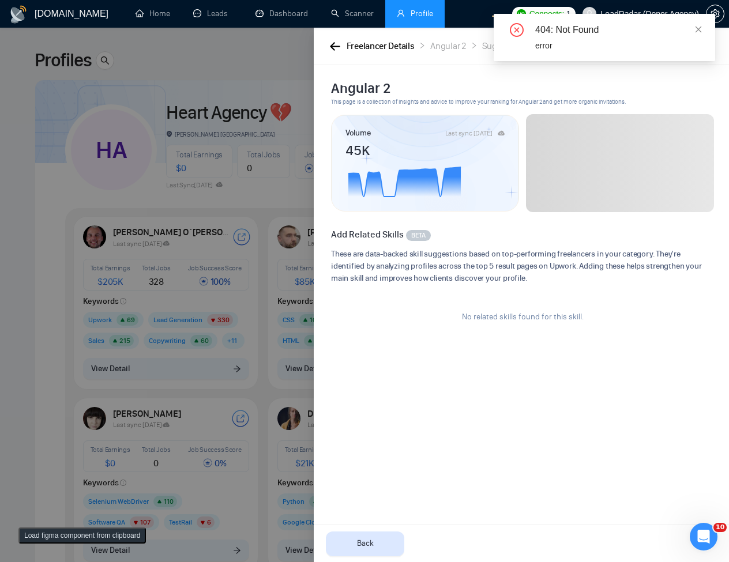
click at [186, 178] on div at bounding box center [364, 295] width 729 height 534
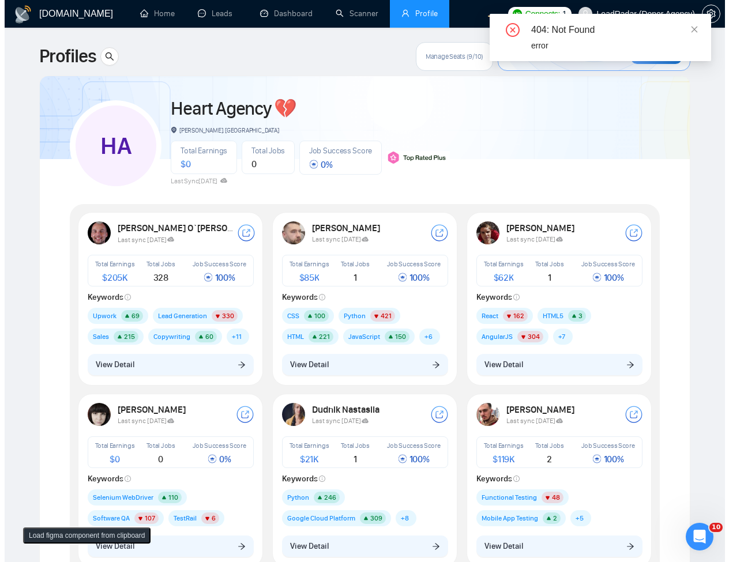
scroll to position [138, 0]
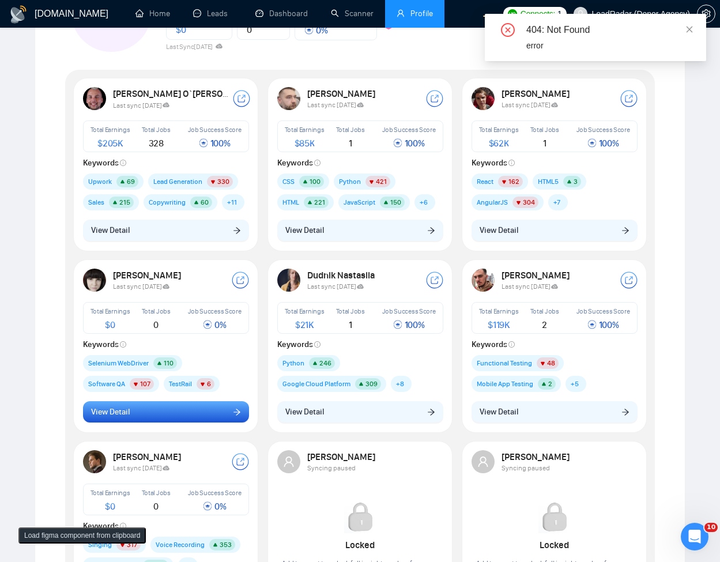
click at [159, 405] on button "View Detail" at bounding box center [166, 412] width 166 height 22
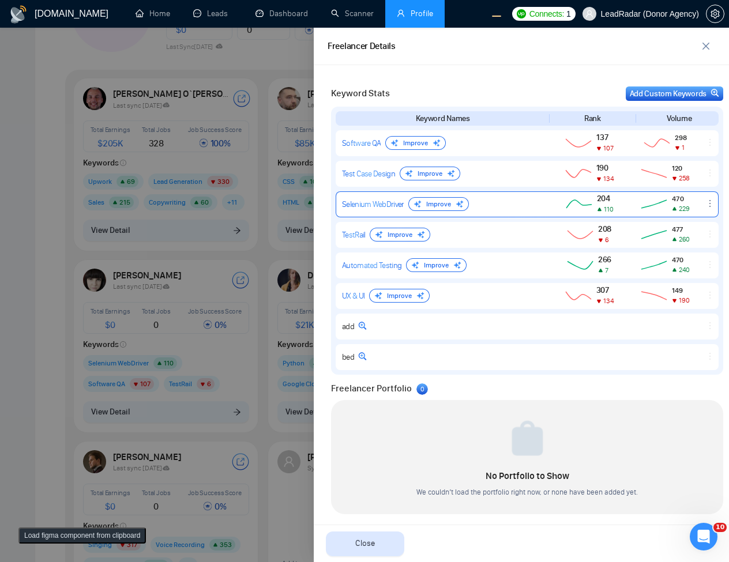
scroll to position [510, 0]
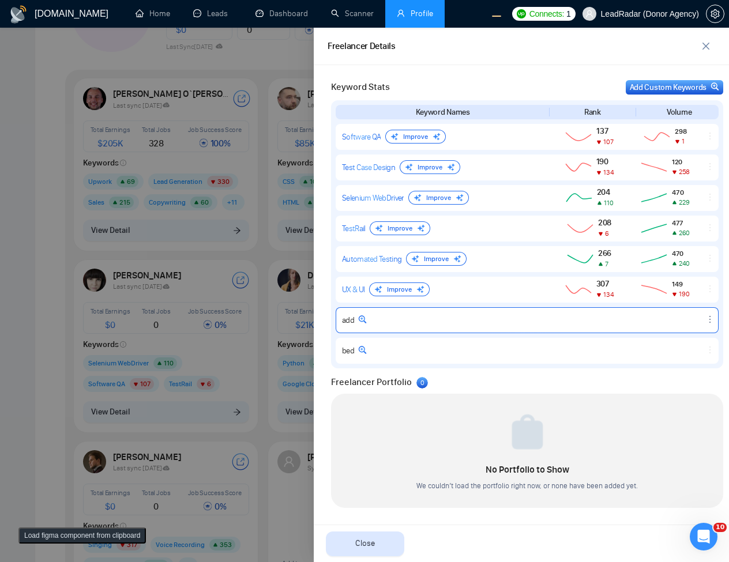
click at [705, 323] on icon "ellipsis" at bounding box center [709, 319] width 9 height 9
click at [691, 304] on button "Delete" at bounding box center [686, 302] width 49 height 13
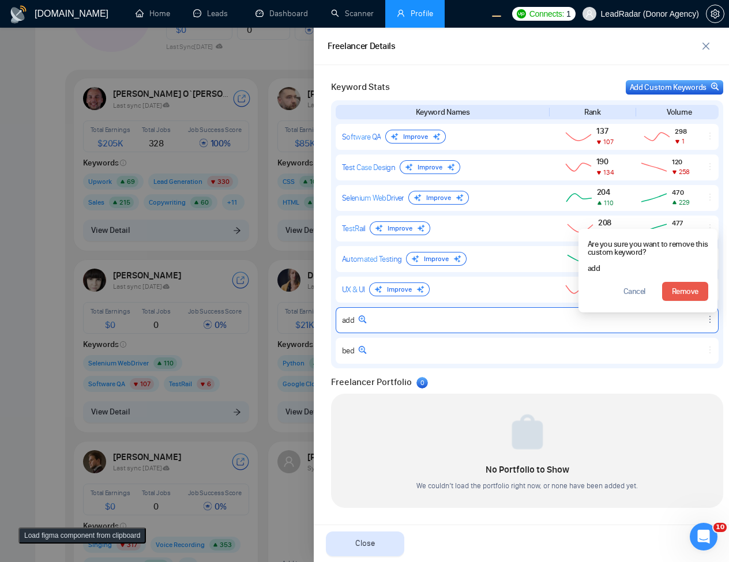
click at [626, 296] on span "Cancel" at bounding box center [634, 291] width 22 height 13
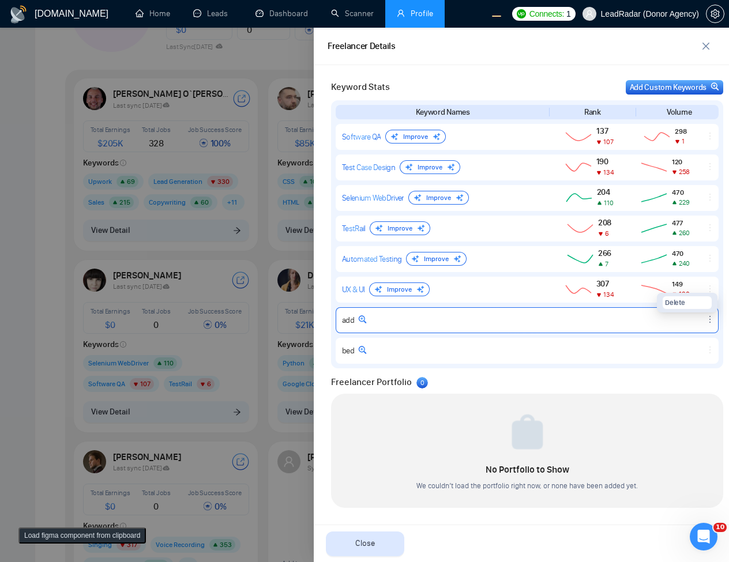
click at [671, 323] on div "add Delete" at bounding box center [527, 320] width 383 height 26
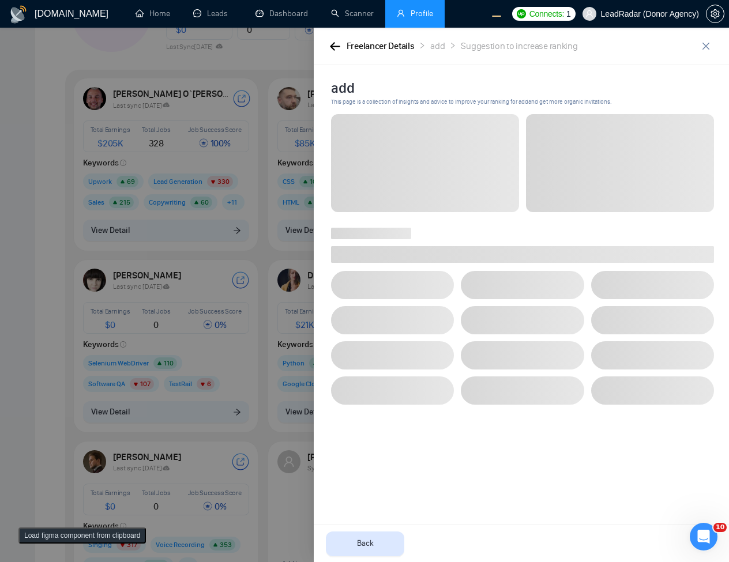
scroll to position [0, 0]
click at [333, 44] on icon "button" at bounding box center [335, 46] width 10 height 9
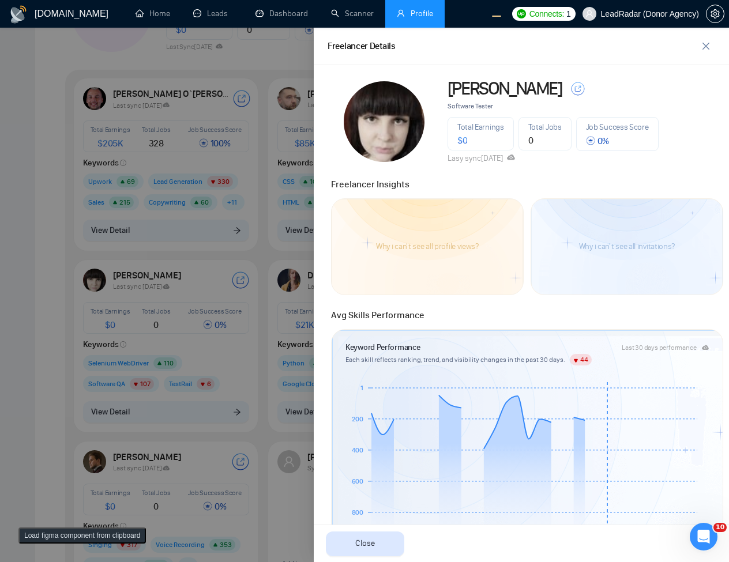
scroll to position [510, 0]
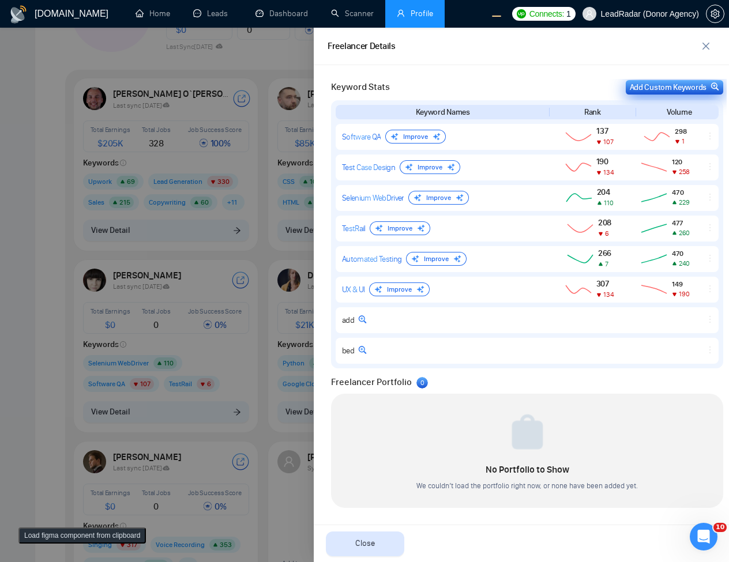
click at [684, 89] on div "Add Custom Keywords" at bounding box center [674, 87] width 89 height 12
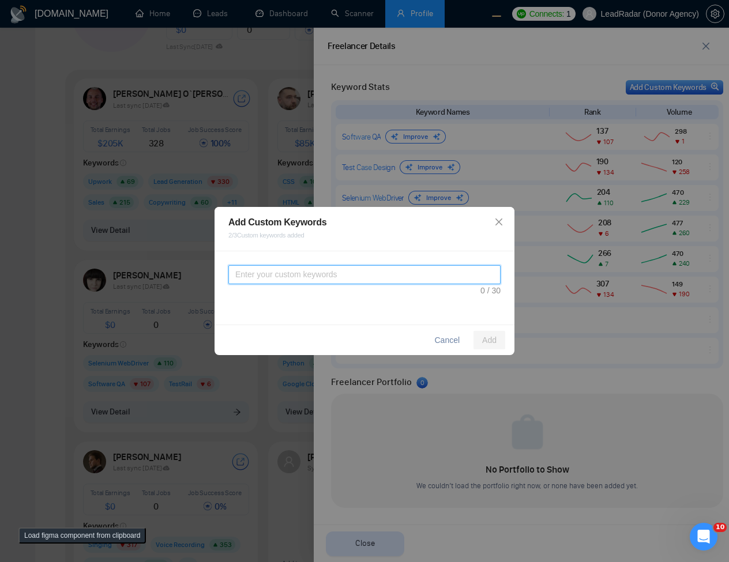
click at [417, 278] on textarea at bounding box center [364, 274] width 272 height 19
type textarea "qweasdasd"
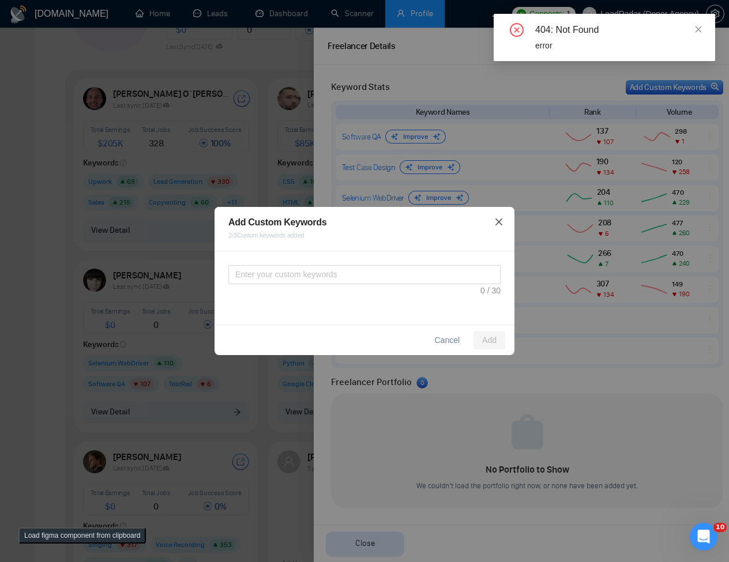
click at [495, 221] on icon "close" at bounding box center [498, 221] width 9 height 9
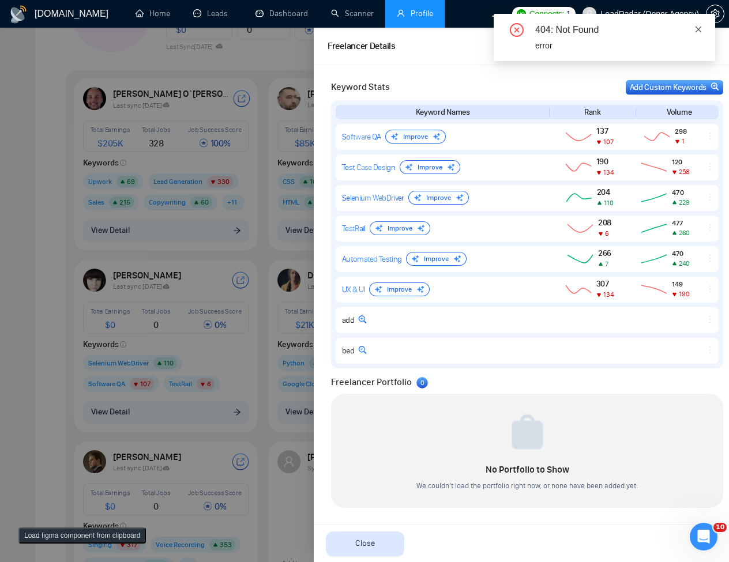
click at [702, 27] on icon "close" at bounding box center [698, 29] width 8 height 8
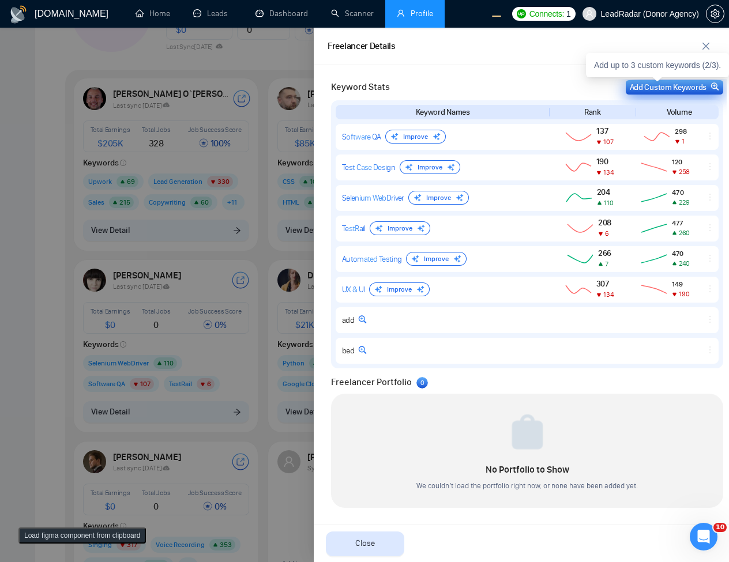
click at [656, 81] on div "Add Custom Keywords" at bounding box center [674, 87] width 89 height 12
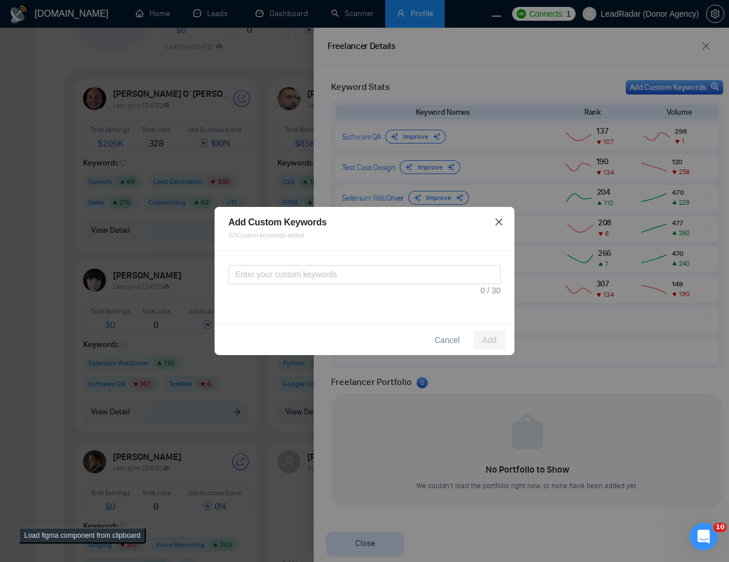
click at [493, 228] on span "Close" at bounding box center [498, 222] width 31 height 31
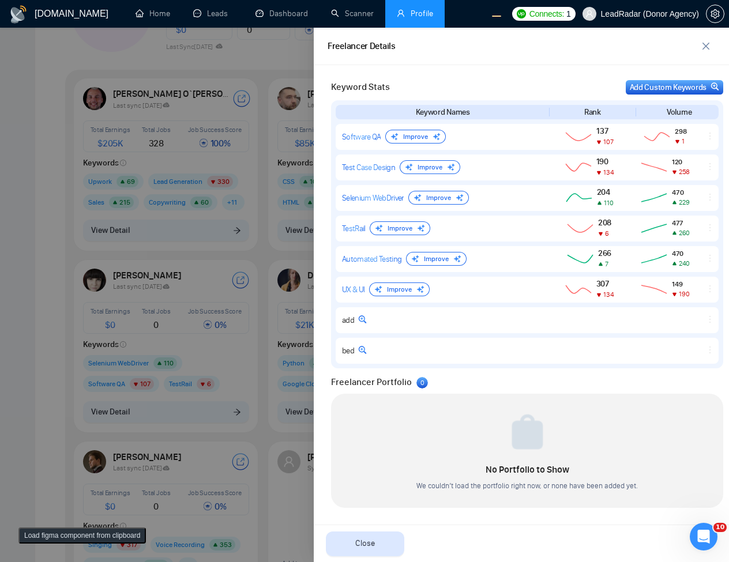
click at [276, 342] on div at bounding box center [364, 295] width 729 height 534
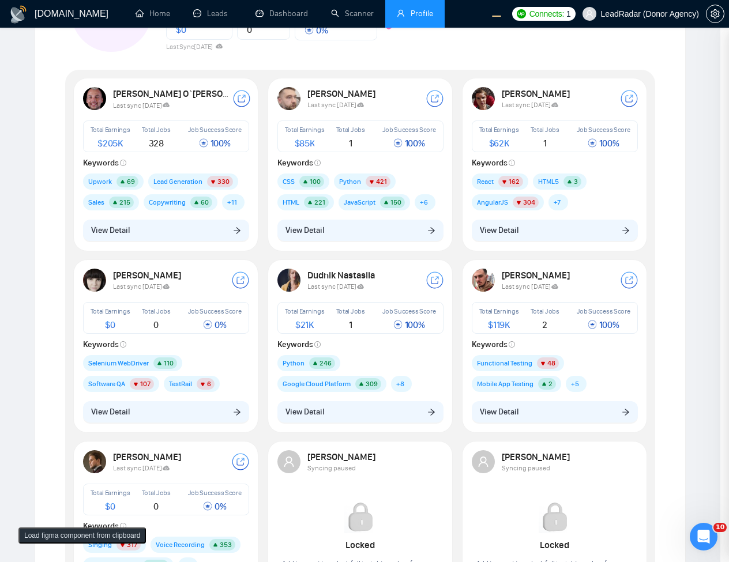
scroll to position [0, 0]
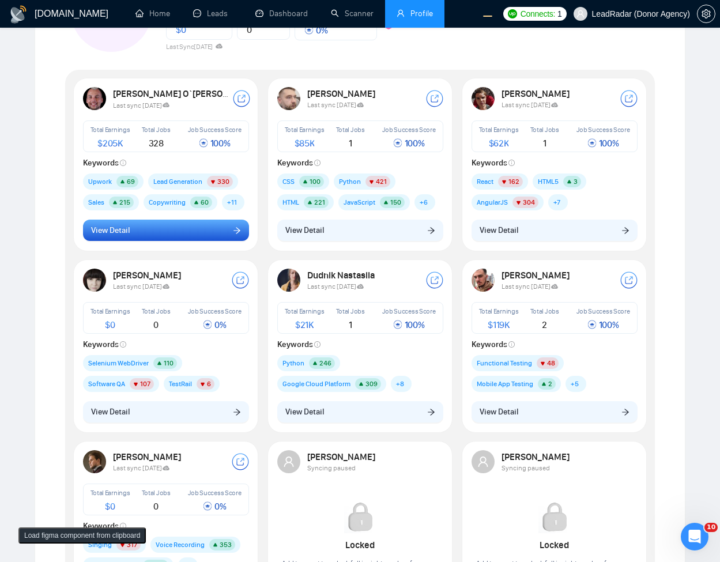
click at [210, 228] on button "View Detail" at bounding box center [166, 231] width 166 height 22
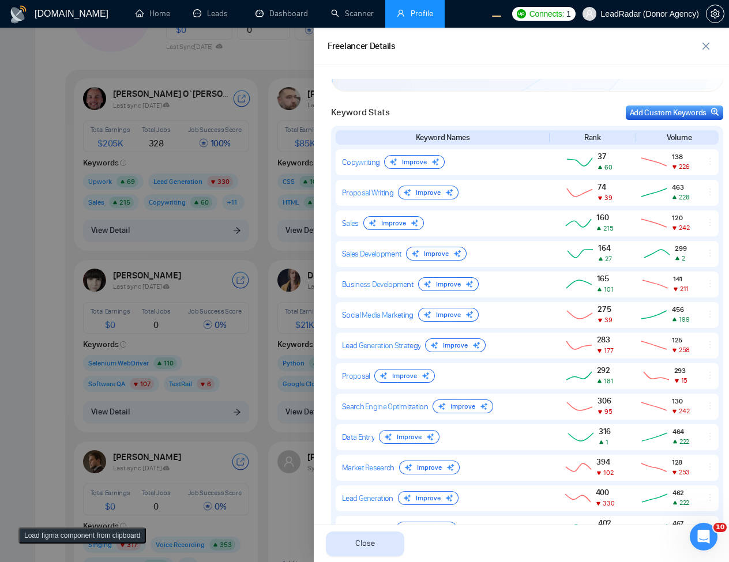
scroll to position [724, 0]
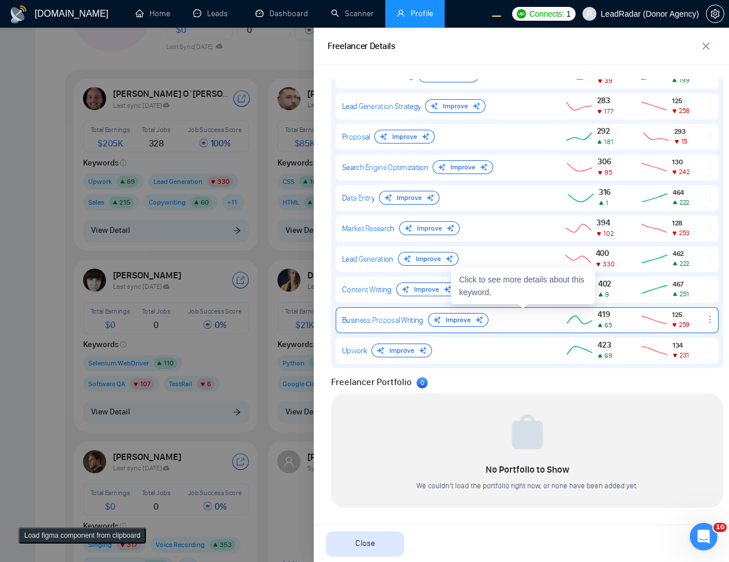
click at [705, 318] on icon "ellipsis" at bounding box center [709, 319] width 9 height 9
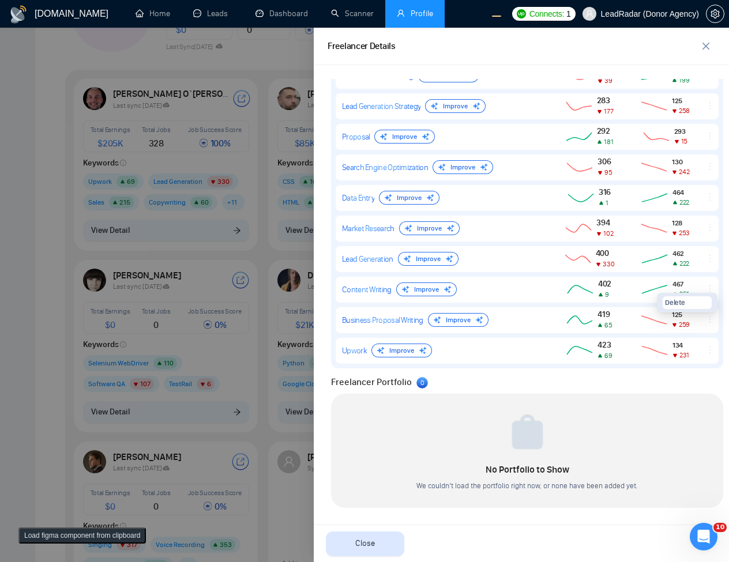
click at [675, 388] on div "Freelancer Portfolio 0" at bounding box center [527, 382] width 392 height 14
click at [639, 387] on div "Freelancer Portfolio 0" at bounding box center [527, 382] width 392 height 14
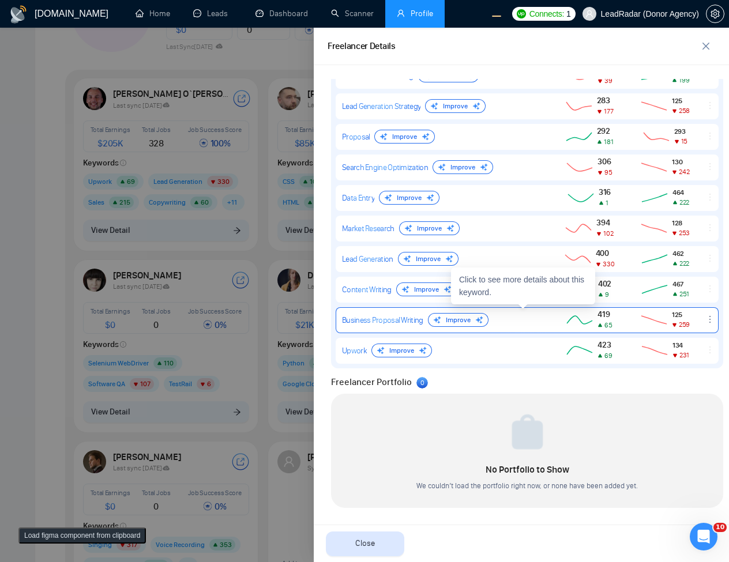
click at [705, 322] on icon "ellipsis" at bounding box center [709, 319] width 9 height 9
click at [688, 302] on button "Delete" at bounding box center [686, 302] width 49 height 13
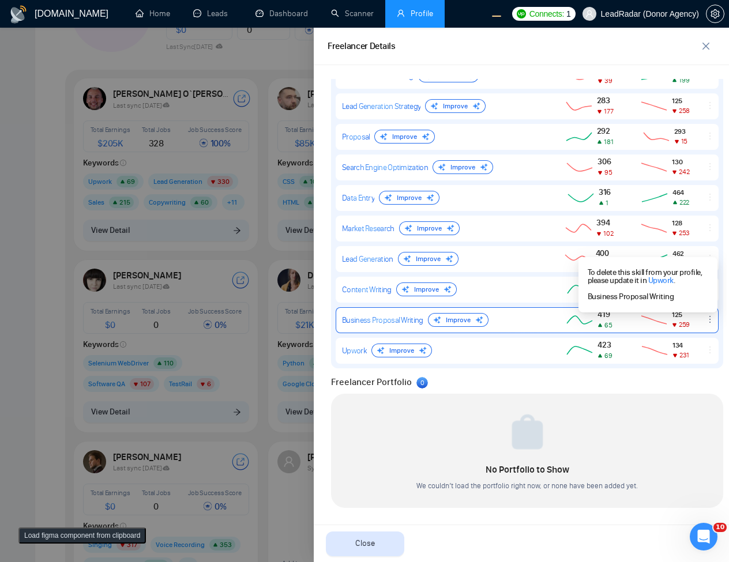
click at [661, 281] on link "Upwork" at bounding box center [660, 281] width 25 height 10
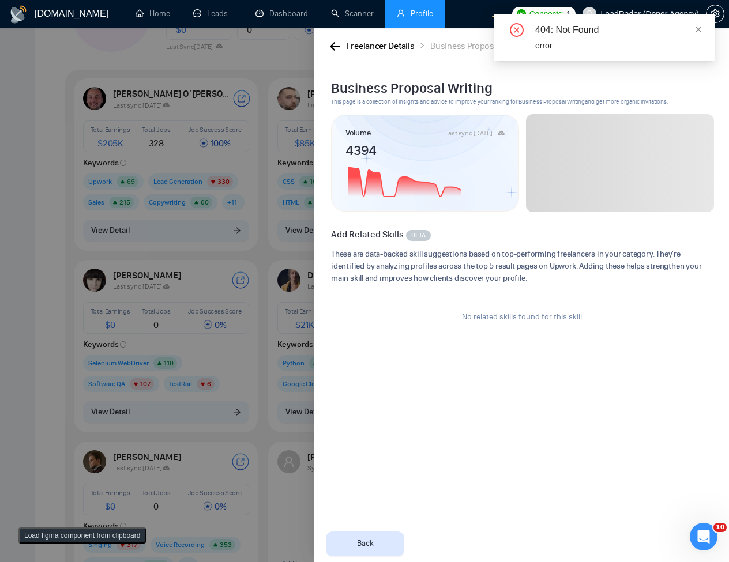
scroll to position [0, 0]
click at [325, 44] on div "Freelancer Details Business Proposal Writing Suggestion to increase ranking" at bounding box center [521, 46] width 415 height 37
click at [327, 44] on button "button" at bounding box center [334, 46] width 14 height 13
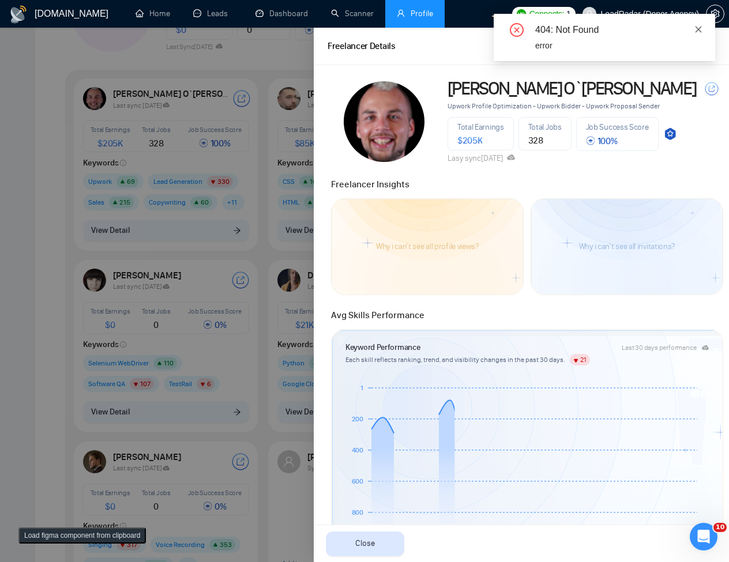
click at [695, 28] on icon "close" at bounding box center [698, 29] width 8 height 8
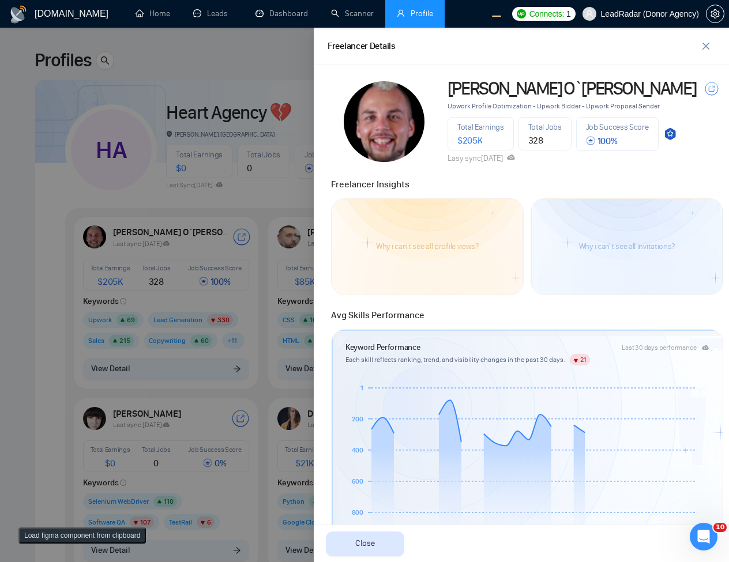
drag, startPoint x: 253, startPoint y: 304, endPoint x: 302, endPoint y: 355, distance: 70.9
click at [253, 304] on div at bounding box center [364, 295] width 729 height 534
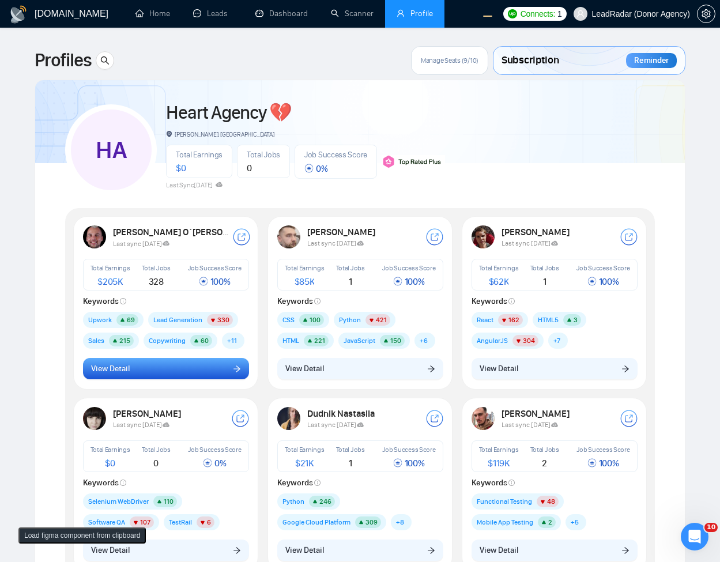
click at [217, 367] on button "View Detail" at bounding box center [166, 369] width 166 height 22
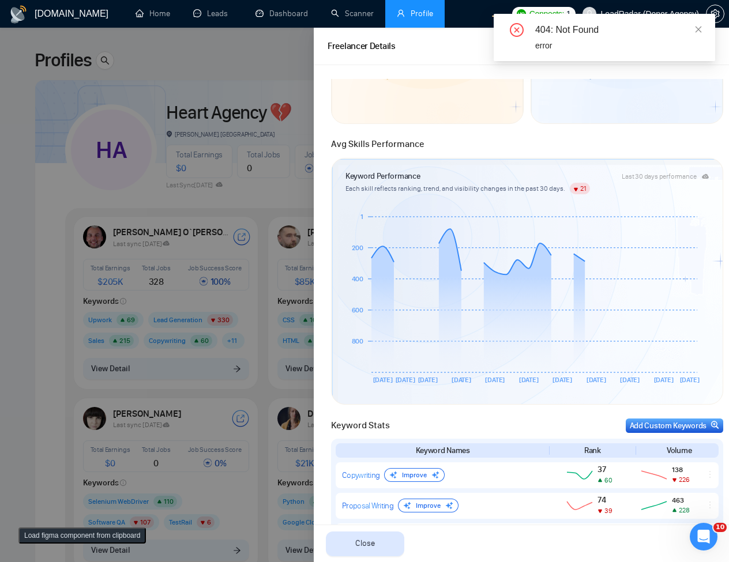
scroll to position [483, 0]
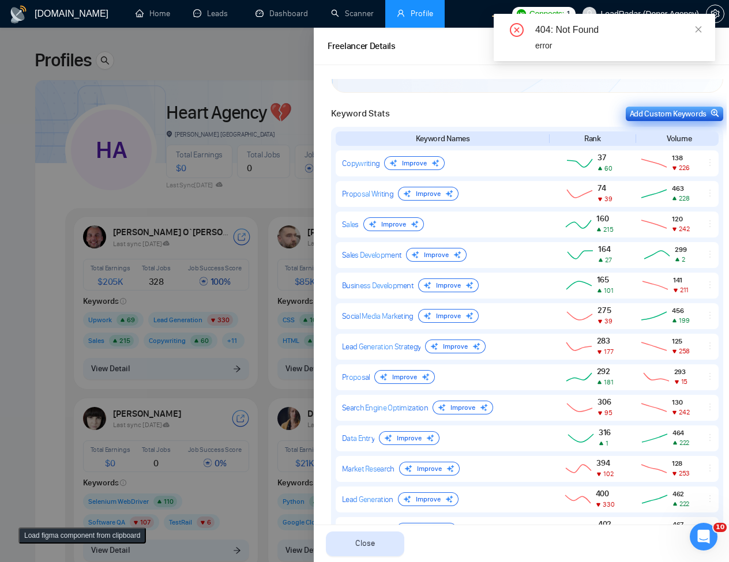
click at [661, 115] on div "Add Custom Keywords" at bounding box center [674, 114] width 89 height 12
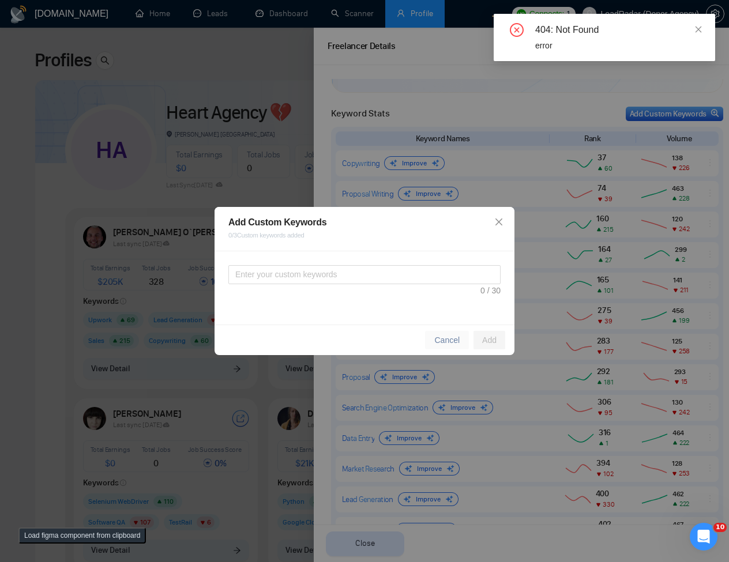
click at [439, 347] on button "Cancel" at bounding box center [447, 340] width 44 height 18
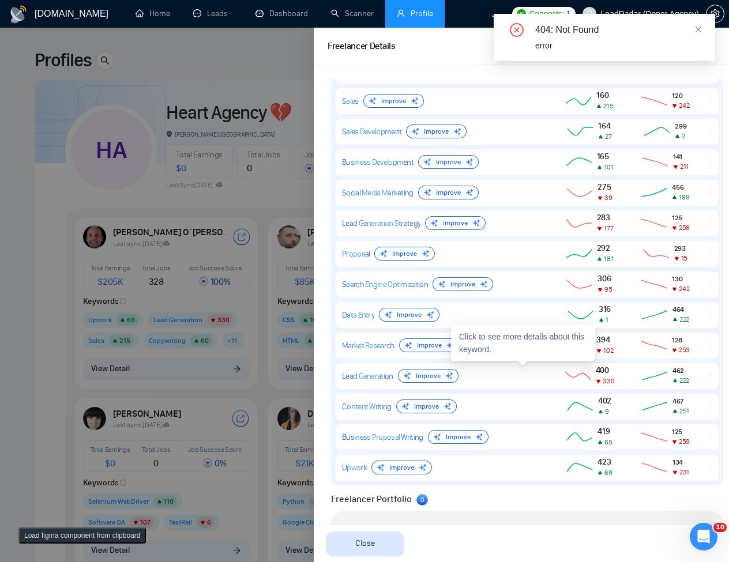
scroll to position [724, 0]
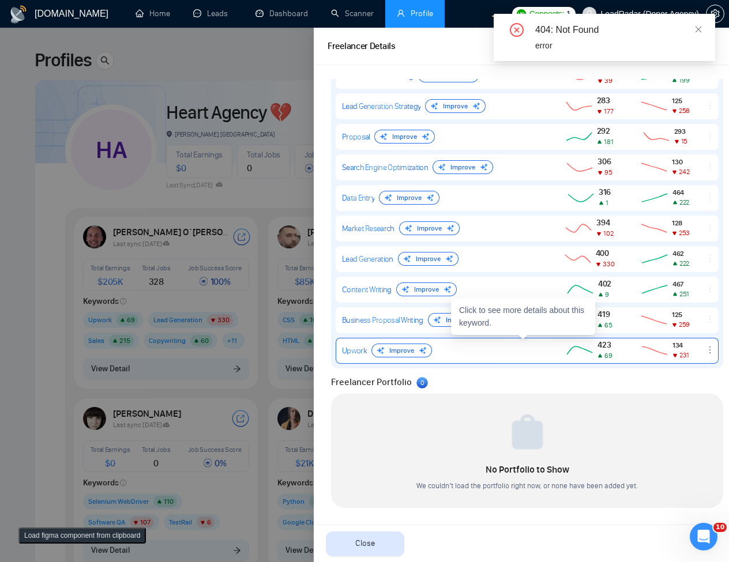
click at [705, 354] on icon "ellipsis" at bounding box center [709, 349] width 9 height 9
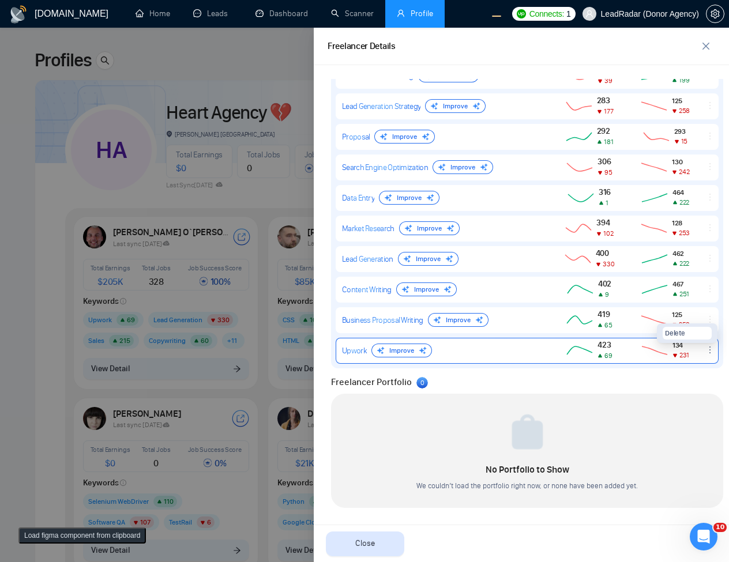
click at [665, 329] on span "Delete" at bounding box center [675, 332] width 20 height 11
click at [658, 311] on link "Upwork" at bounding box center [660, 311] width 25 height 10
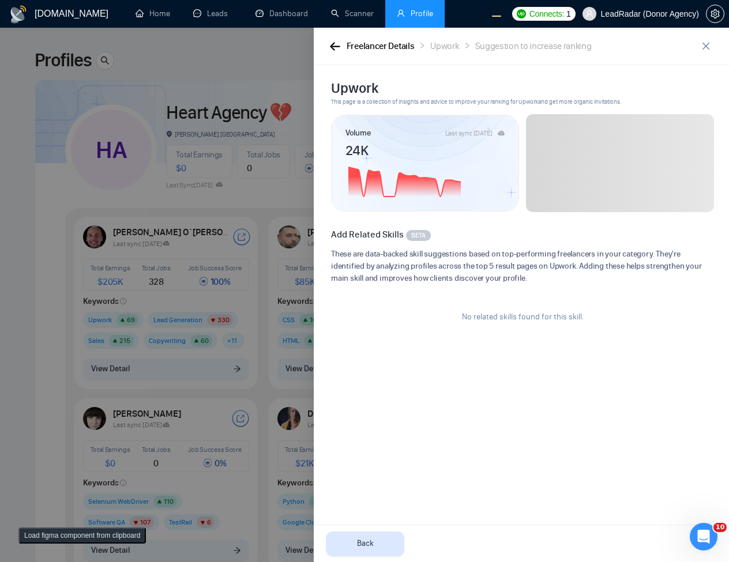
scroll to position [0, 0]
click at [701, 49] on icon "close" at bounding box center [705, 46] width 9 height 9
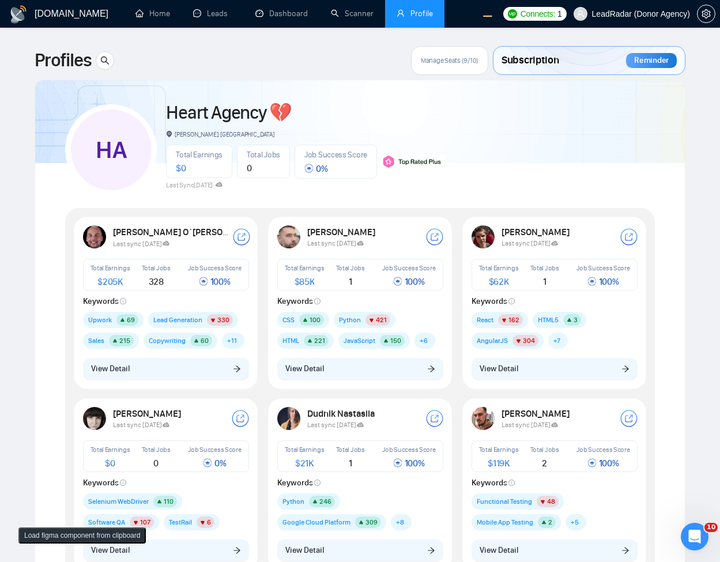
click at [335, 339] on div "HTML 221" at bounding box center [307, 343] width 61 height 21
click at [225, 372] on button "View Detail" at bounding box center [166, 369] width 166 height 22
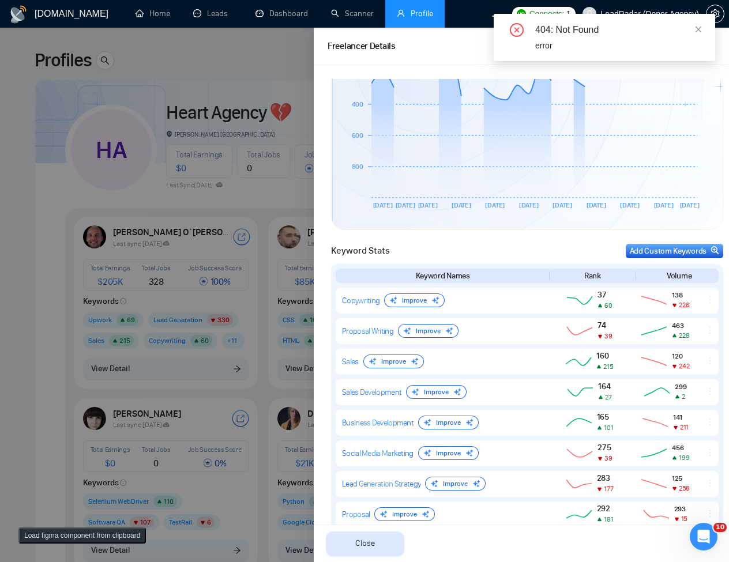
scroll to position [692, 0]
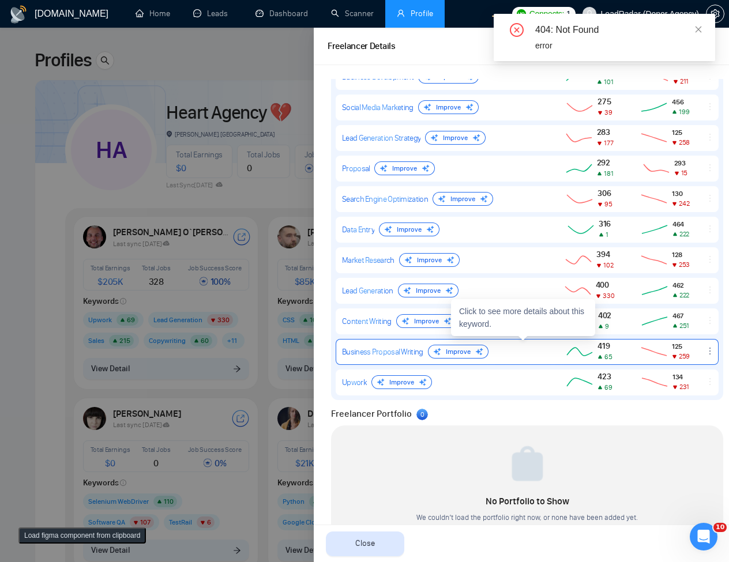
click at [705, 349] on icon "ellipsis" at bounding box center [709, 351] width 9 height 9
click at [678, 333] on button "Delete" at bounding box center [686, 334] width 49 height 13
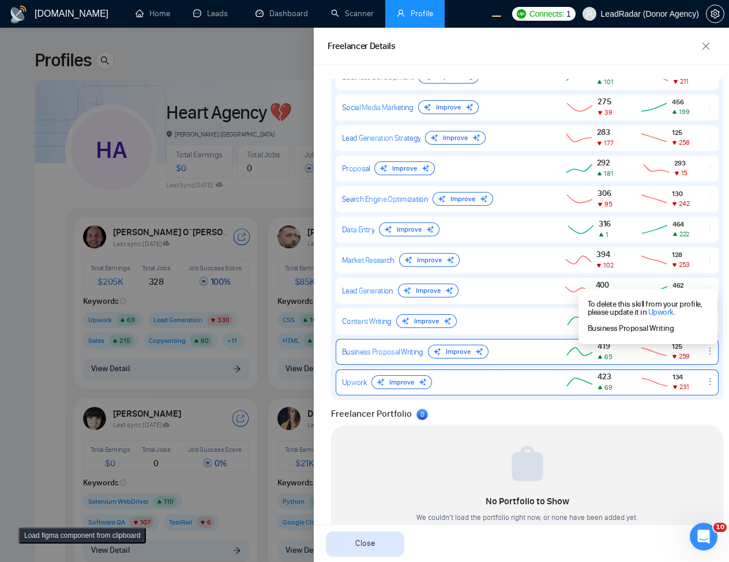
click at [499, 376] on div "Upwork Improve" at bounding box center [441, 382] width 199 height 14
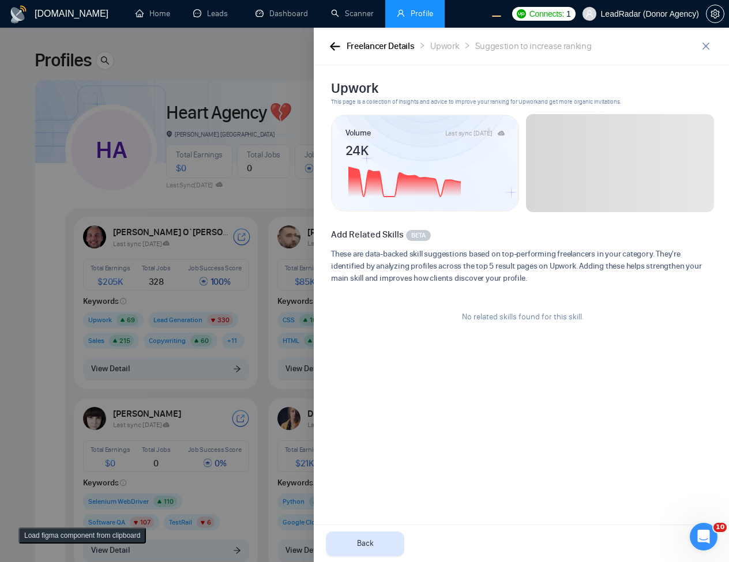
scroll to position [0, 0]
click at [191, 270] on div at bounding box center [364, 295] width 729 height 534
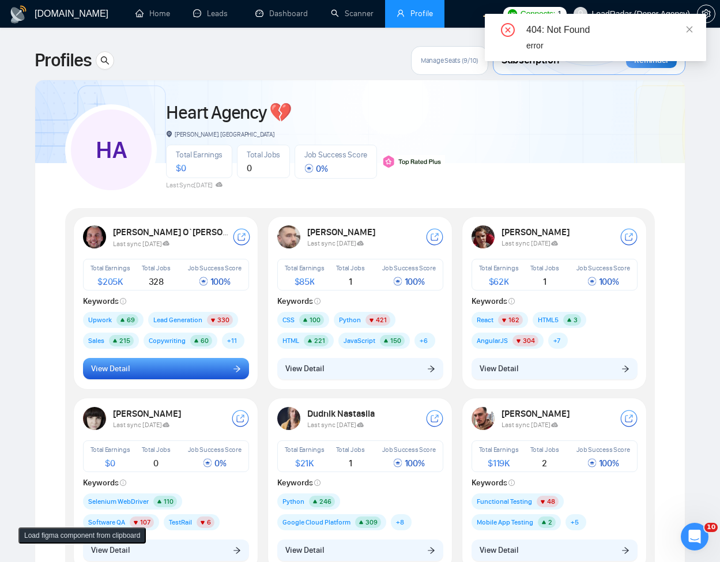
click at [227, 371] on button "View Detail" at bounding box center [166, 369] width 166 height 22
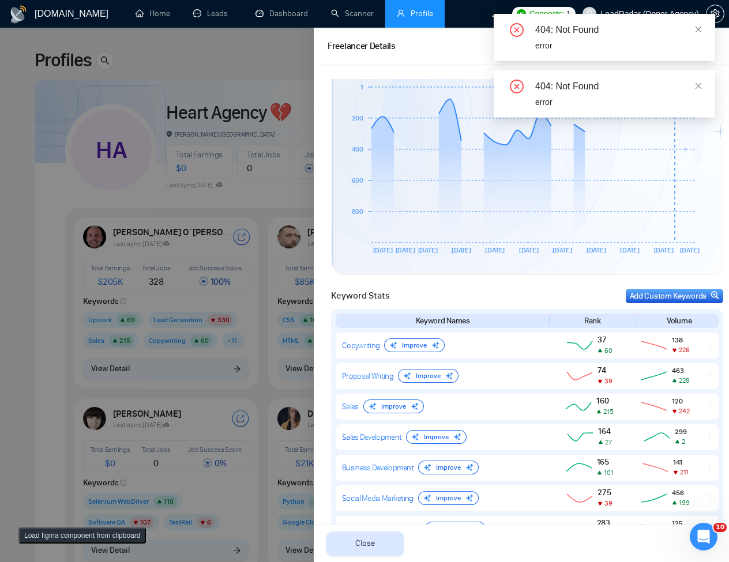
scroll to position [277, 0]
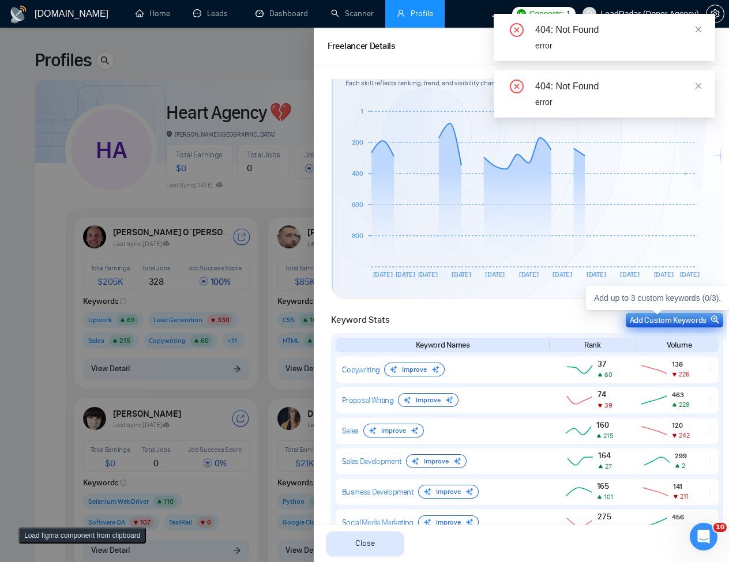
click at [635, 325] on div "Add Custom Keywords" at bounding box center [674, 320] width 89 height 12
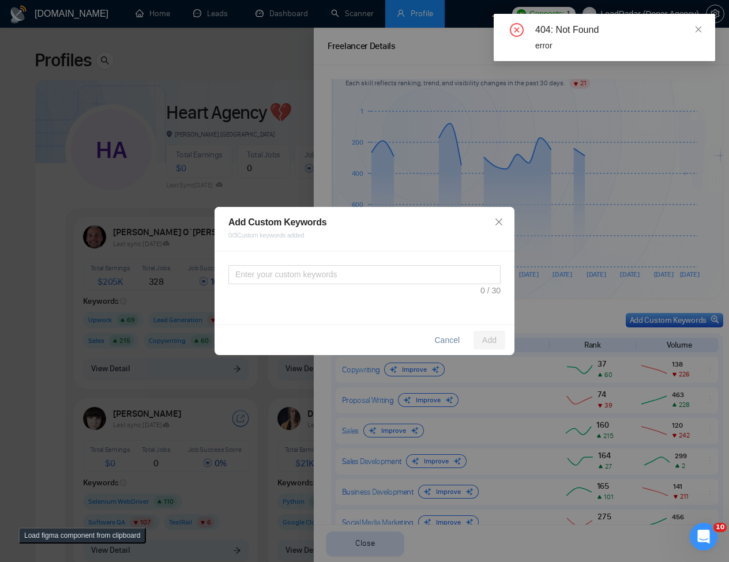
click at [357, 264] on div at bounding box center [364, 287] width 300 height 73
click at [356, 271] on textarea at bounding box center [364, 274] width 272 height 19
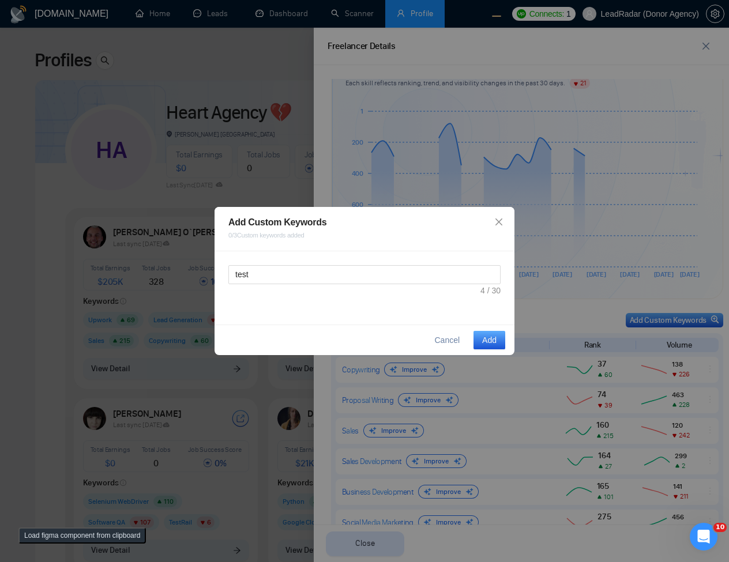
click at [484, 341] on span "Add" at bounding box center [489, 340] width 14 height 13
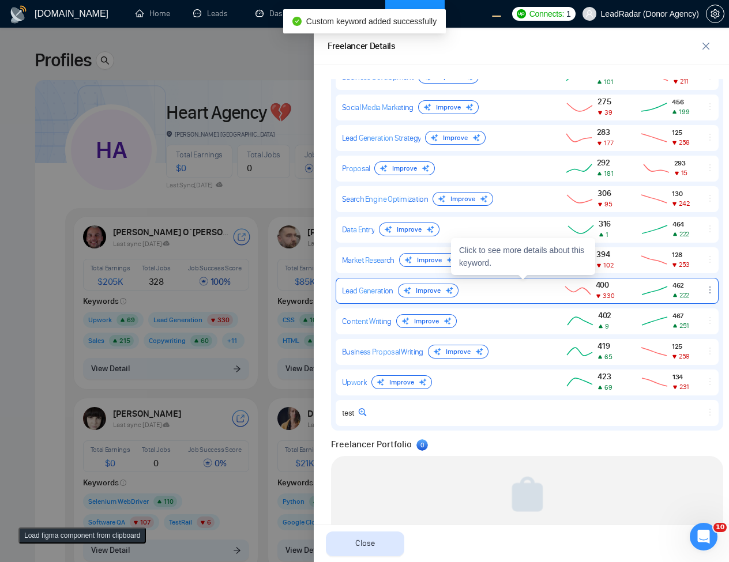
scroll to position [208, 0]
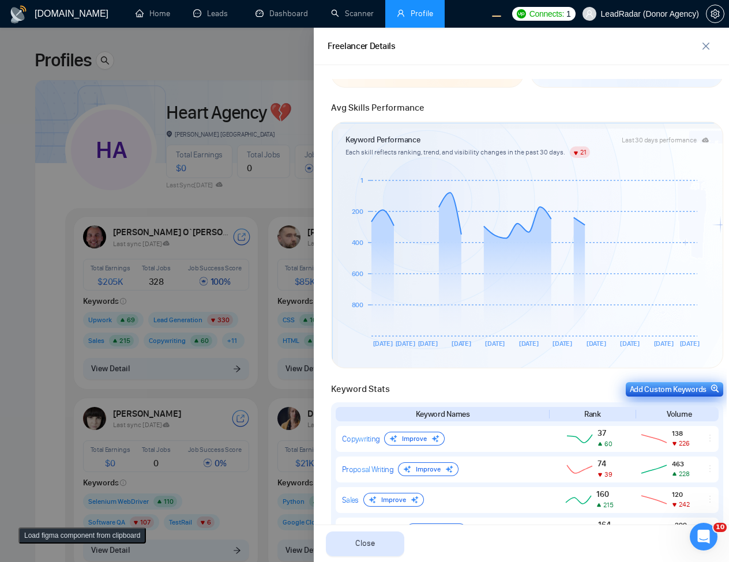
click at [630, 394] on div "Add Custom Keywords" at bounding box center [674, 389] width 89 height 12
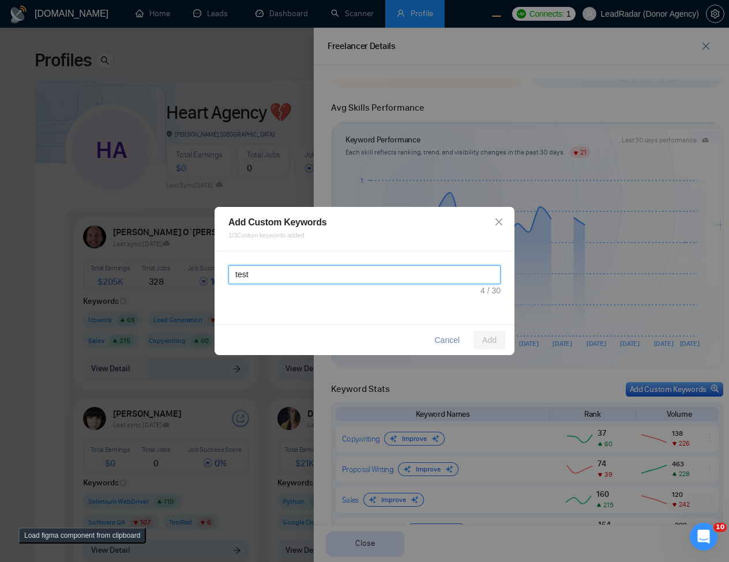
click at [439, 273] on textarea "test" at bounding box center [364, 274] width 272 height 19
click at [498, 344] on button "Add" at bounding box center [489, 340] width 32 height 18
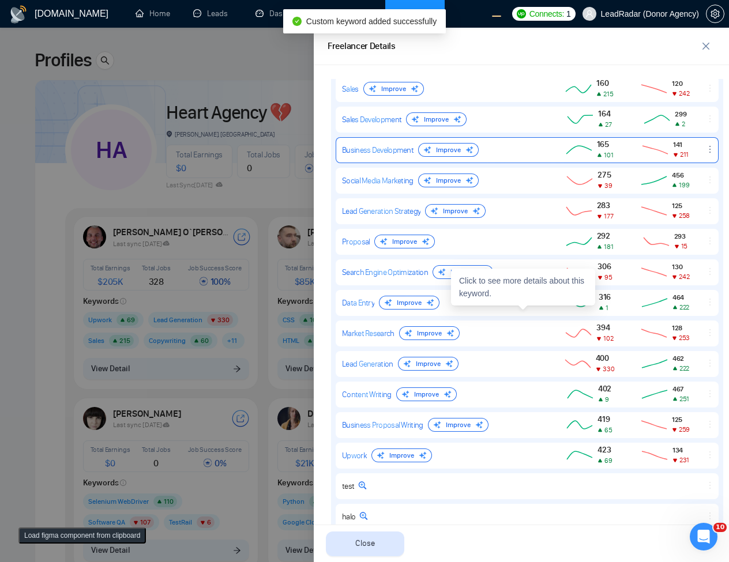
scroll to position [484, 0]
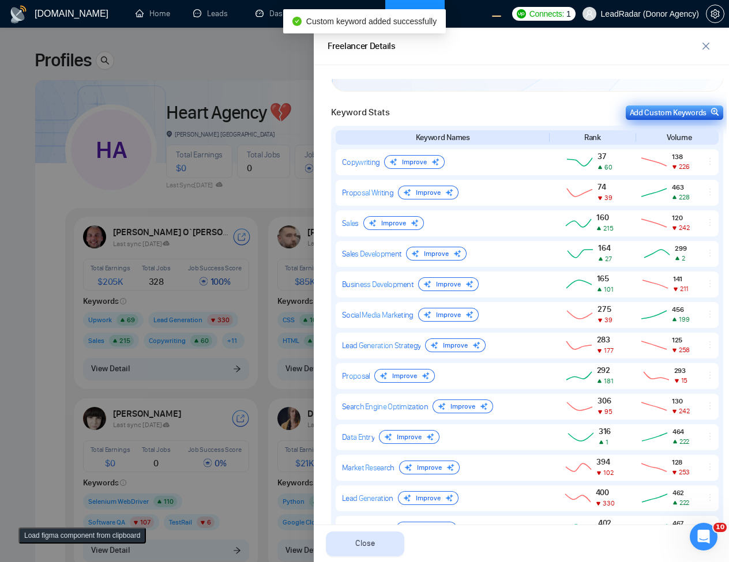
click at [671, 112] on div "Add Custom Keywords" at bounding box center [674, 113] width 89 height 12
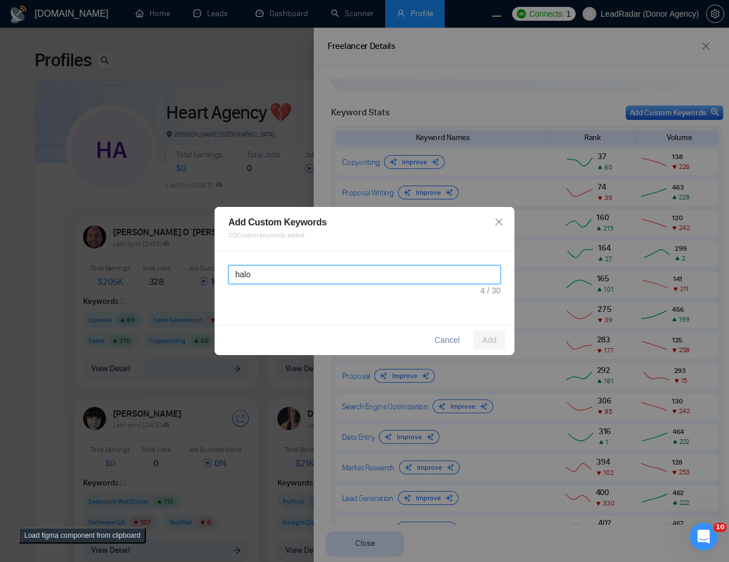
click at [299, 273] on textarea "halo" at bounding box center [364, 274] width 272 height 19
type textarea "yes"
click at [485, 337] on span "Add" at bounding box center [489, 340] width 14 height 13
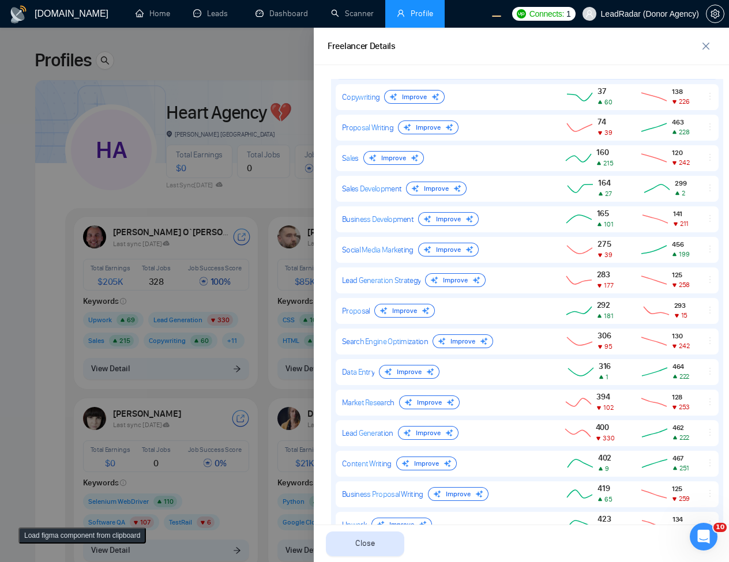
scroll to position [677, 0]
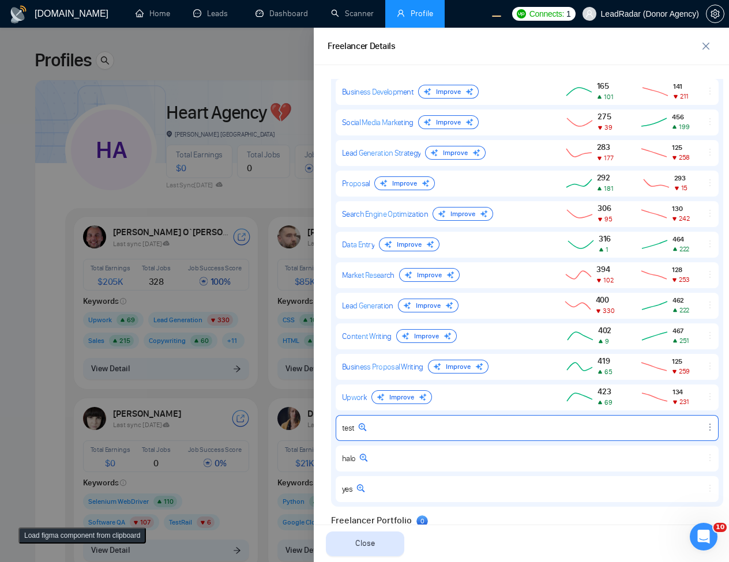
click at [705, 428] on icon "ellipsis" at bounding box center [709, 427] width 9 height 9
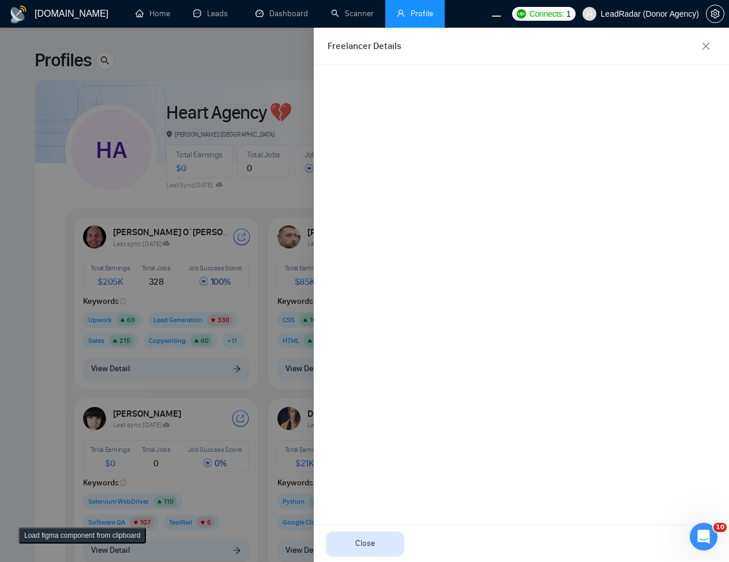
scroll to position [0, 0]
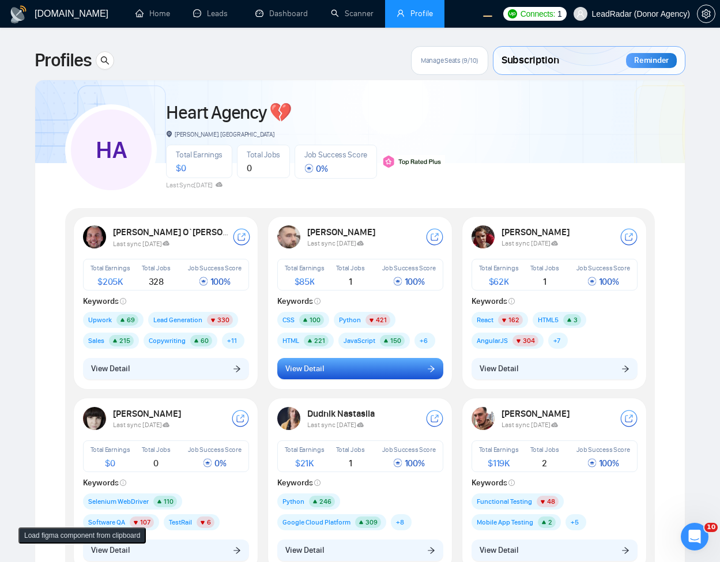
click at [384, 371] on button "View Detail" at bounding box center [360, 369] width 166 height 22
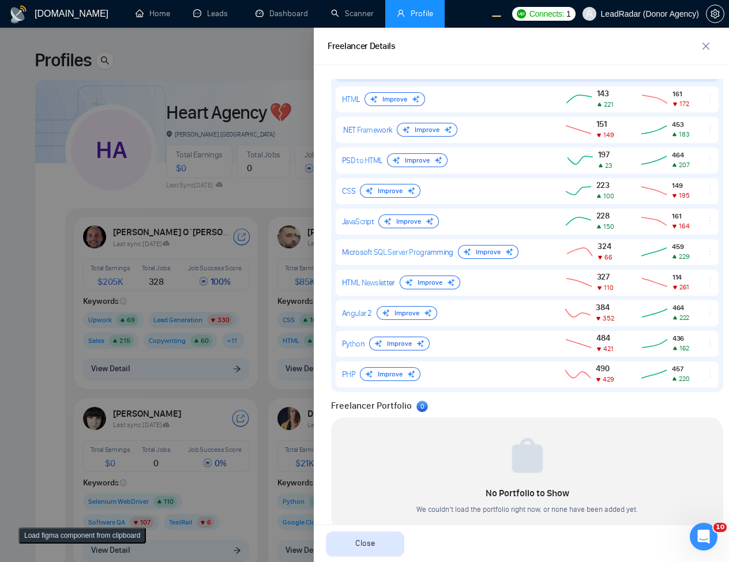
scroll to position [554, 0]
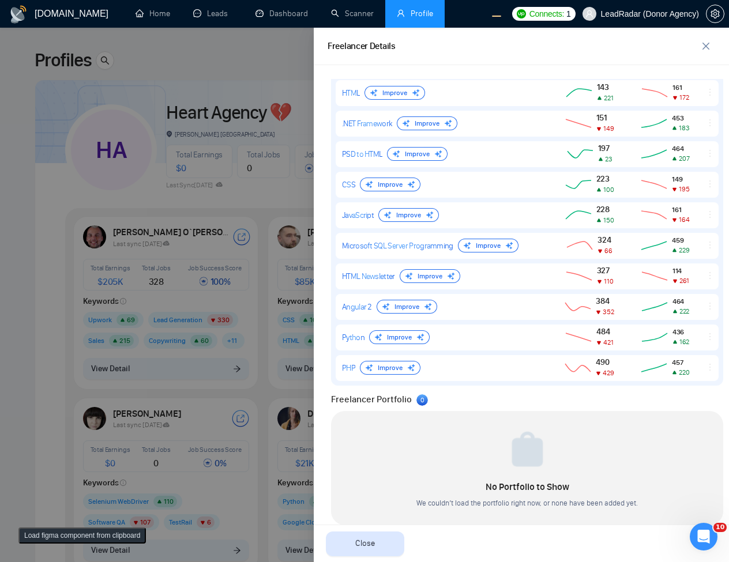
click at [236, 359] on div at bounding box center [364, 295] width 729 height 534
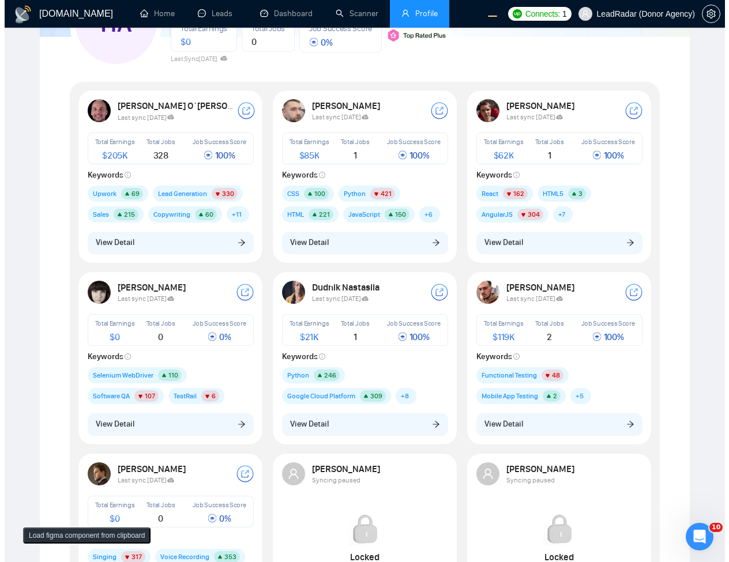
scroll to position [277, 0]
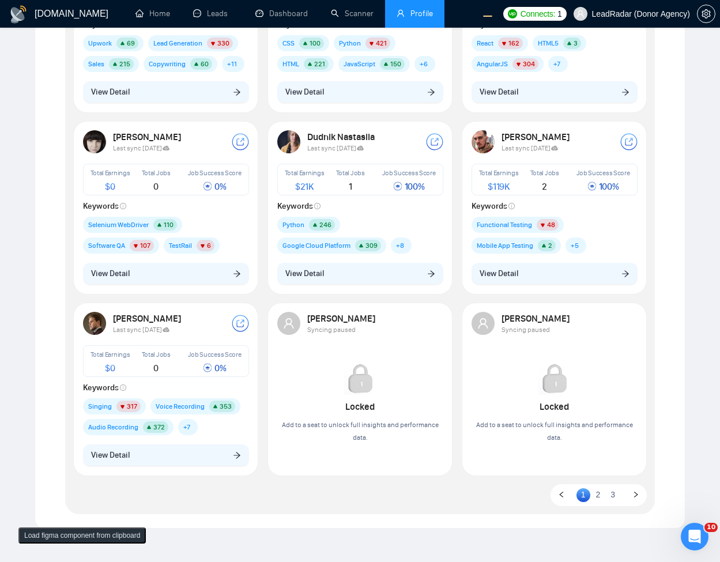
click at [206, 256] on div "[PERSON_NAME] Last sync [DATE] Total Earnings $ 0 Total Jobs 0 Job Success Scor…" at bounding box center [166, 207] width 180 height 168
click at [205, 260] on div "[PERSON_NAME] Last sync [DATE] Total Earnings $ 0 Total Jobs 0 Job Success Scor…" at bounding box center [166, 207] width 180 height 168
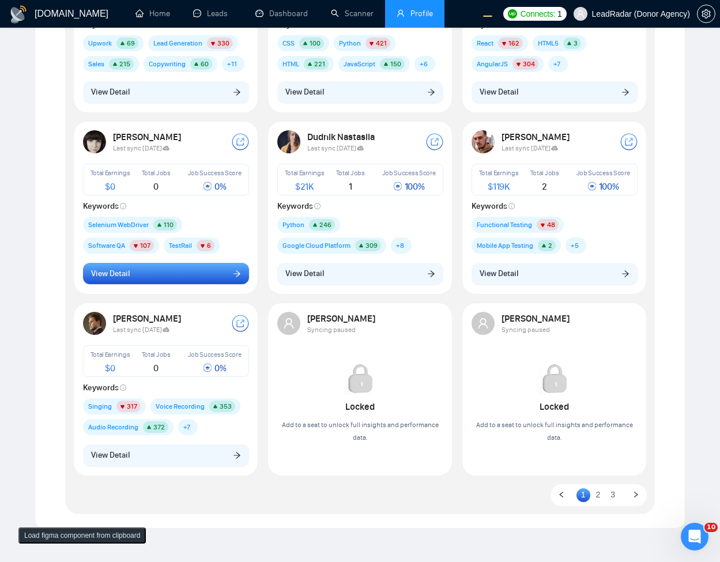
click at [201, 274] on button "View Detail" at bounding box center [166, 274] width 166 height 22
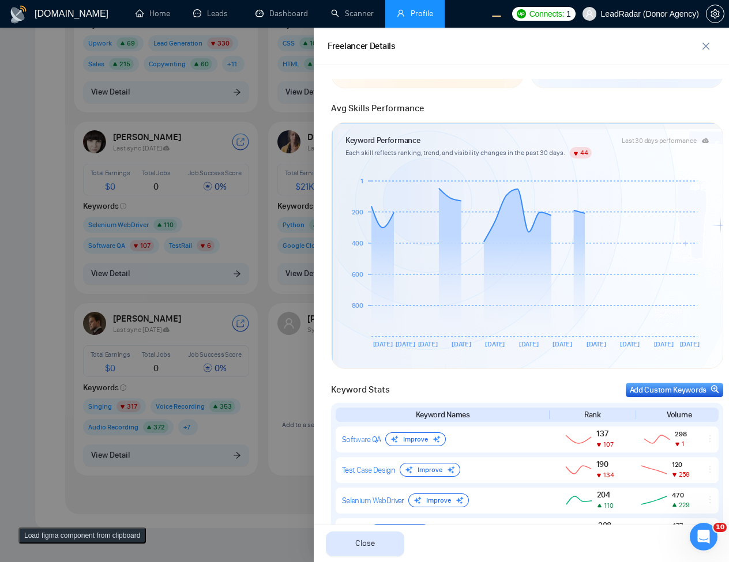
scroll to position [208, 0]
click at [680, 394] on div "Add Custom Keywords" at bounding box center [674, 389] width 89 height 12
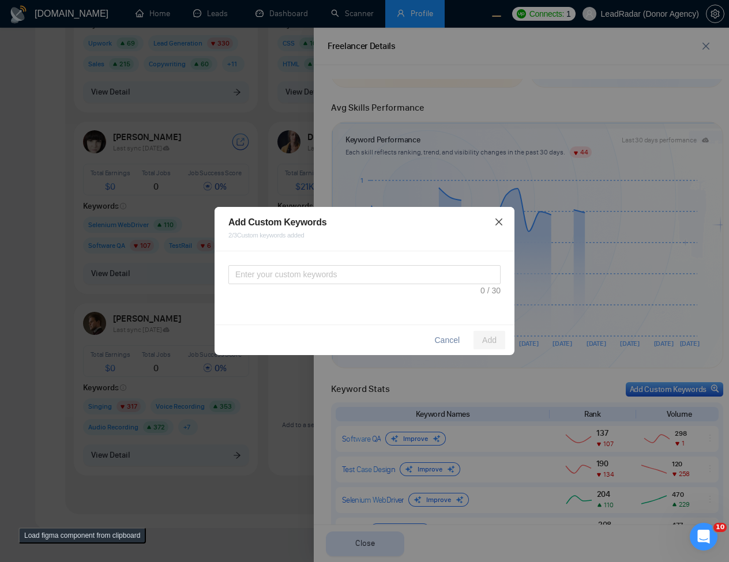
click at [494, 223] on span "Close" at bounding box center [498, 222] width 31 height 31
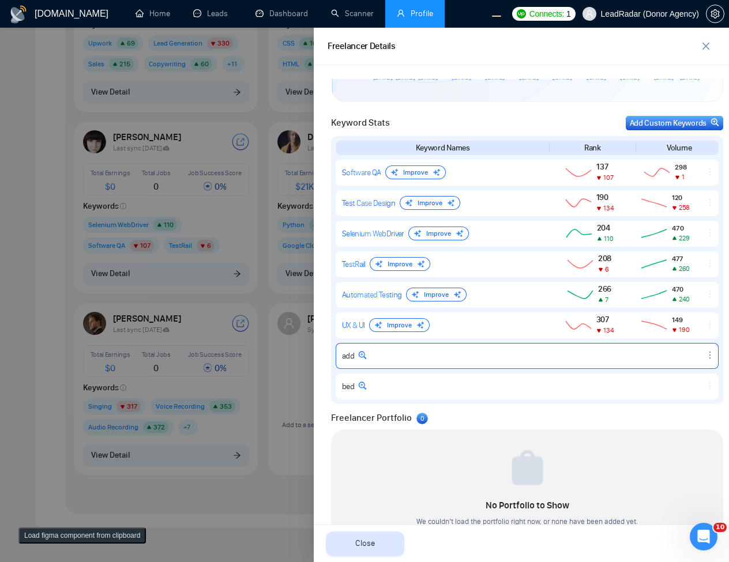
scroll to position [484, 0]
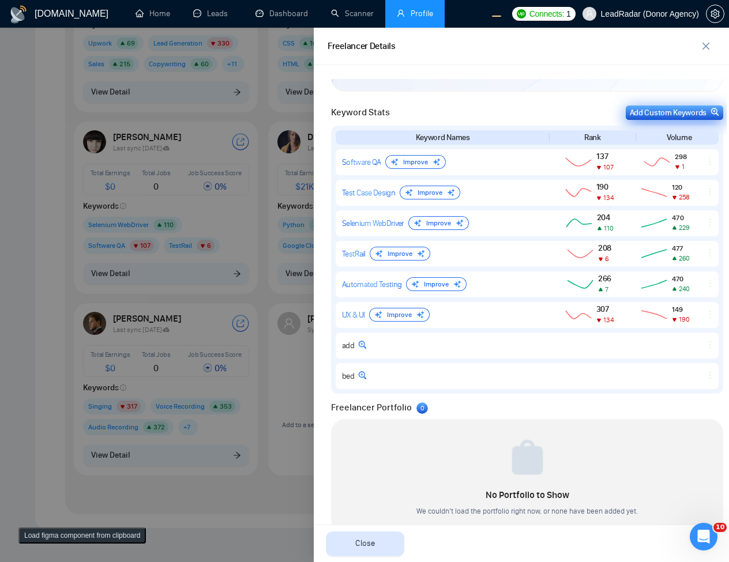
click at [693, 111] on div "Add Custom Keywords" at bounding box center [674, 113] width 89 height 12
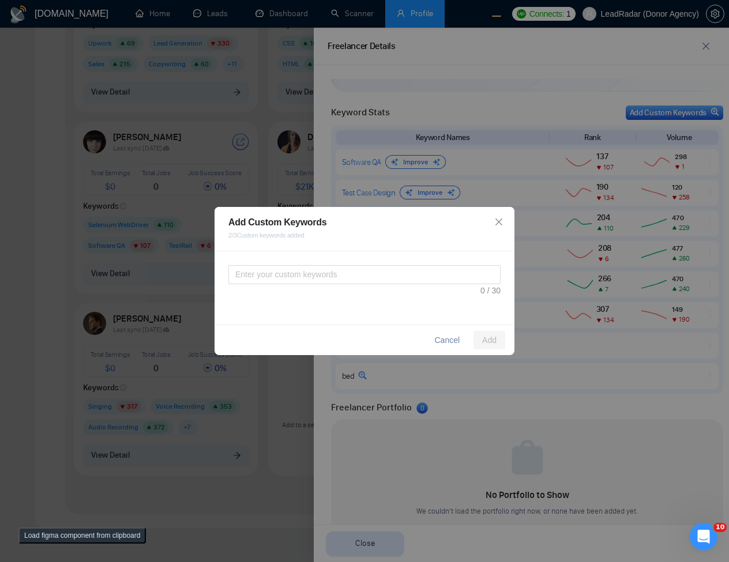
click at [455, 290] on div at bounding box center [364, 281] width 272 height 32
click at [270, 275] on textarea at bounding box center [364, 274] width 272 height 19
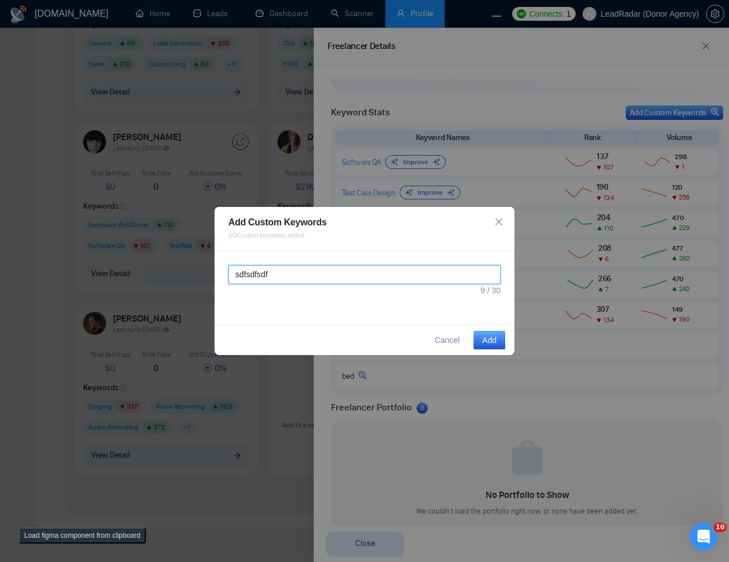
type textarea "sdfsdfsdf"
click at [484, 344] on span "Add" at bounding box center [489, 340] width 14 height 13
